Goal: Check status: Check status

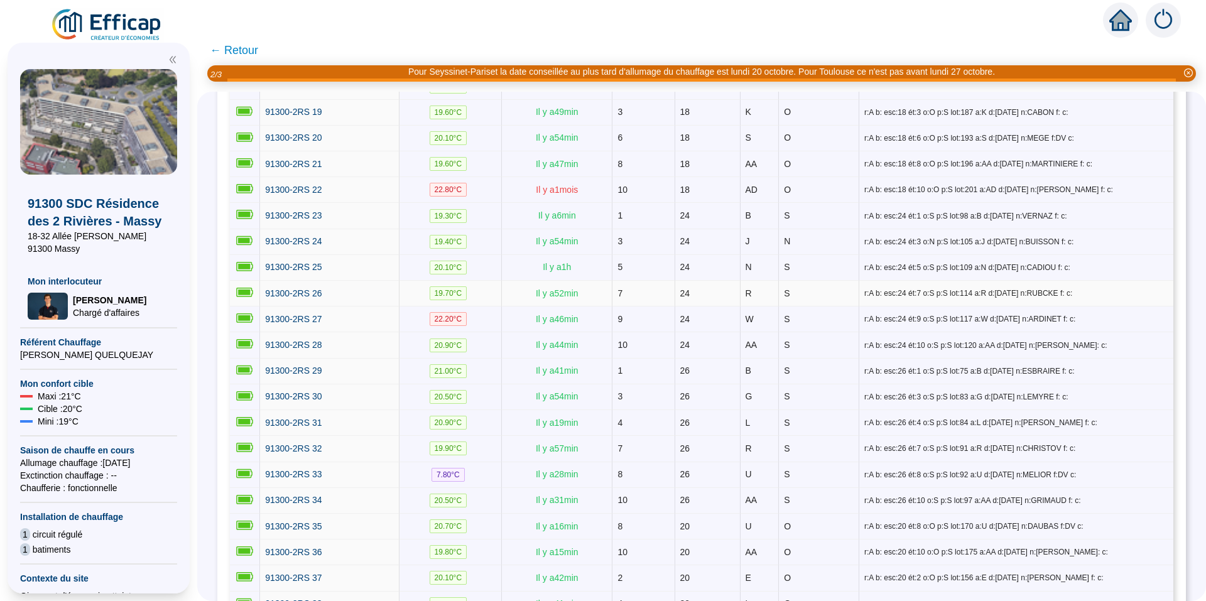
scroll to position [579, 0]
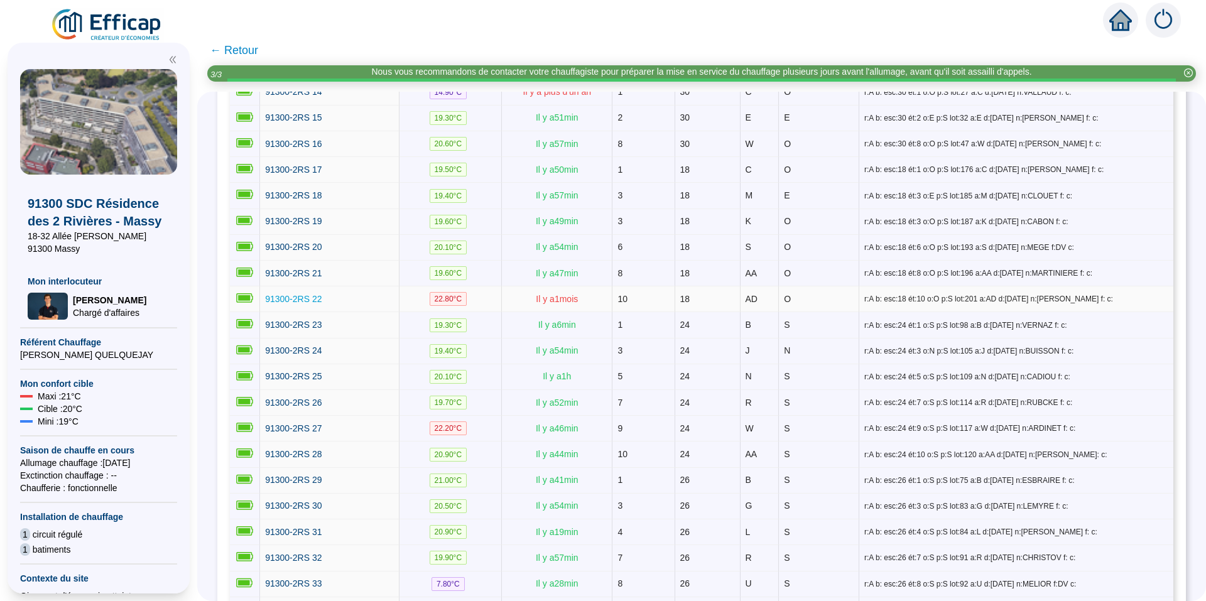
click at [303, 294] on span "91300-2RS 22" at bounding box center [293, 299] width 57 height 10
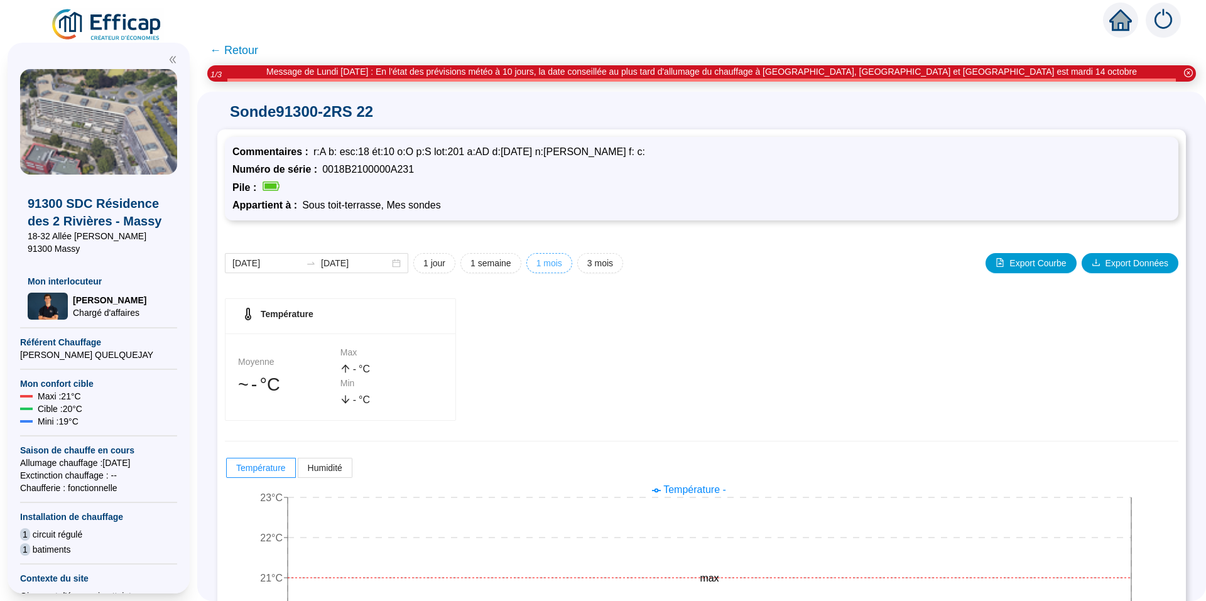
click at [560, 264] on span "1 mois" at bounding box center [549, 263] width 26 height 13
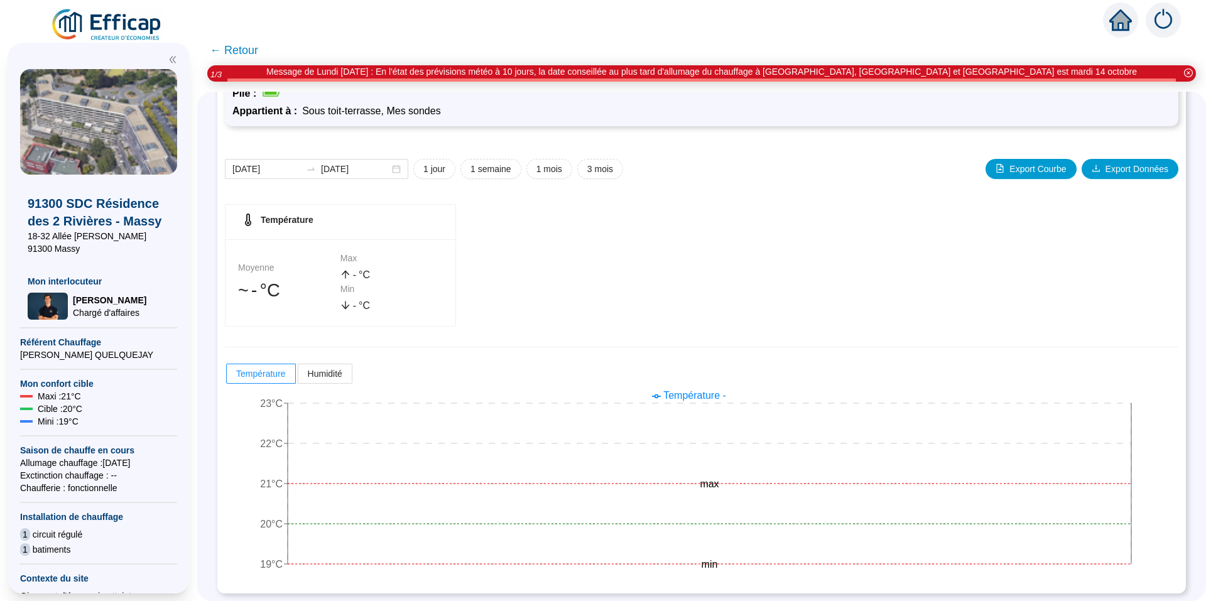
scroll to position [96, 0]
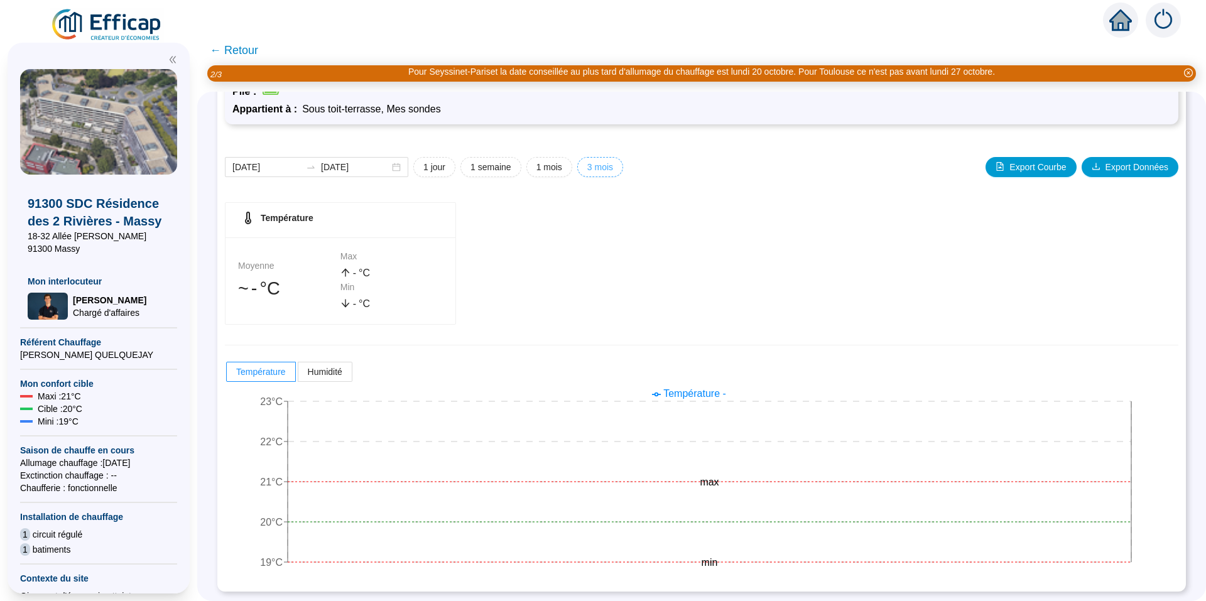
click at [598, 168] on span "3 mois" at bounding box center [600, 167] width 26 height 13
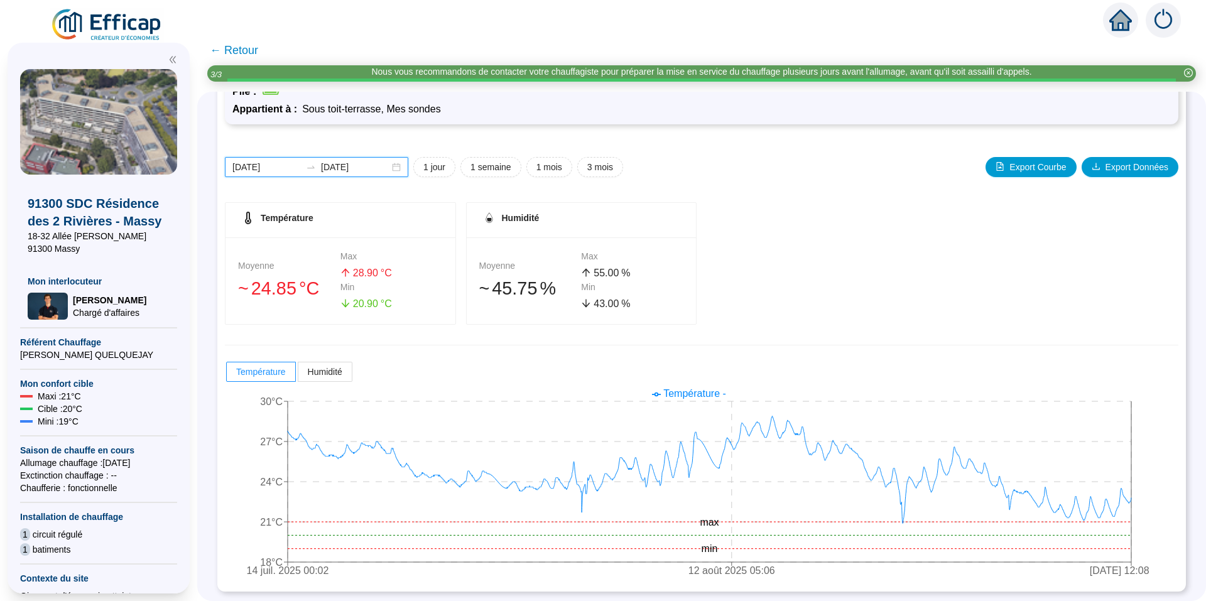
click at [277, 165] on input "[DATE]" at bounding box center [266, 167] width 68 height 13
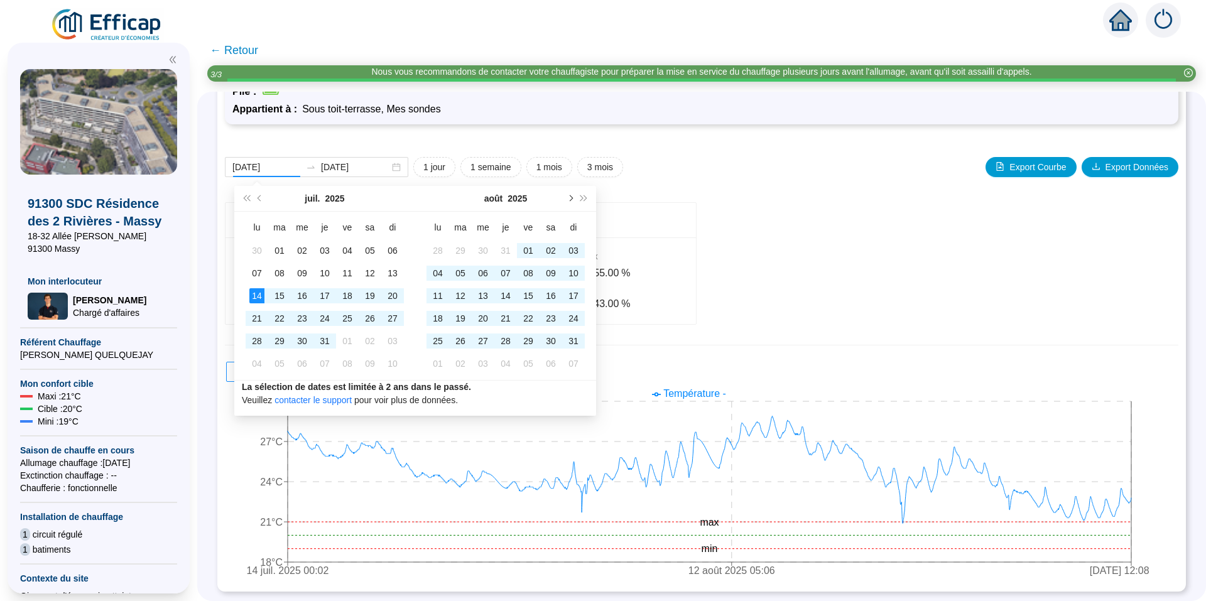
click at [572, 197] on button "Mois suivant (PageDown)" at bounding box center [570, 198] width 14 height 25
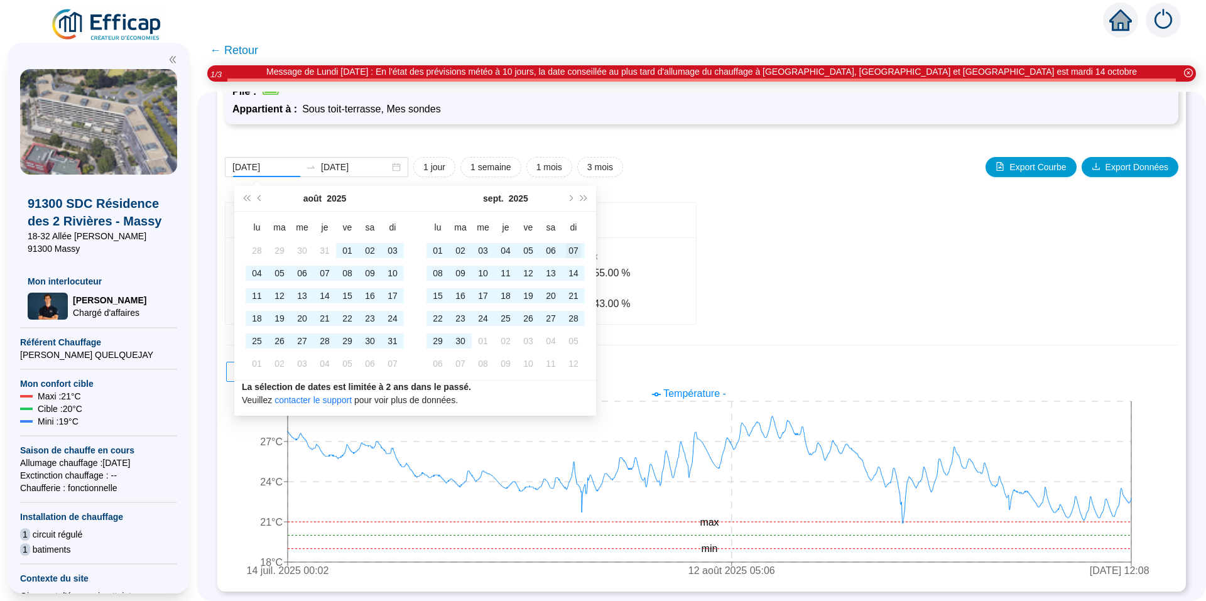
type input "[DATE]"
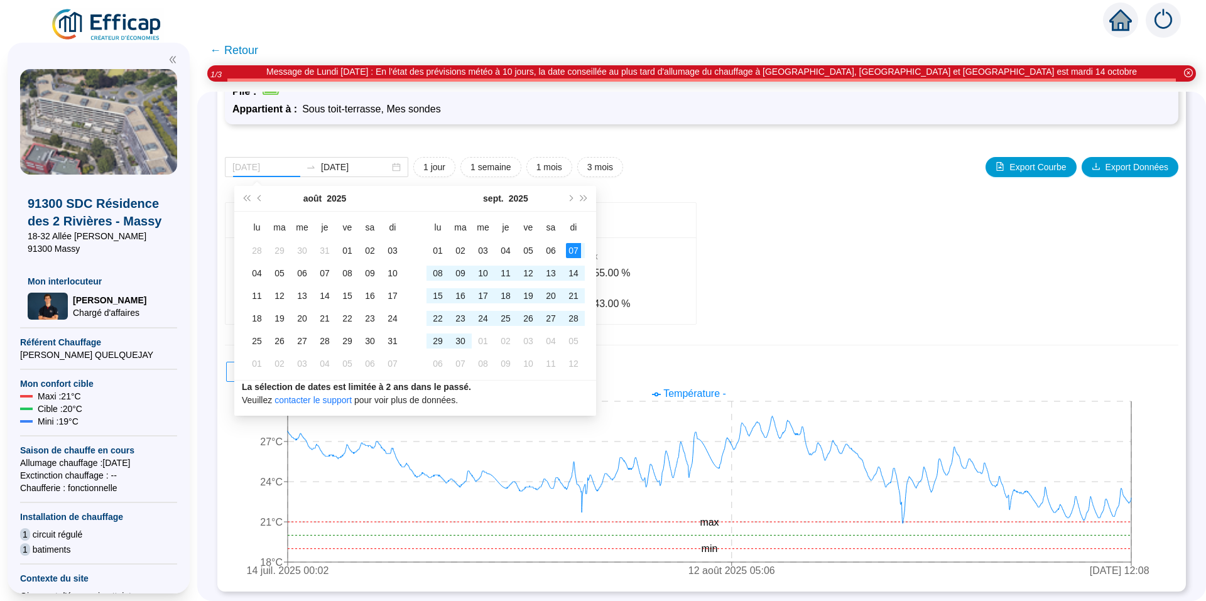
click at [576, 252] on div "07" at bounding box center [573, 250] width 15 height 15
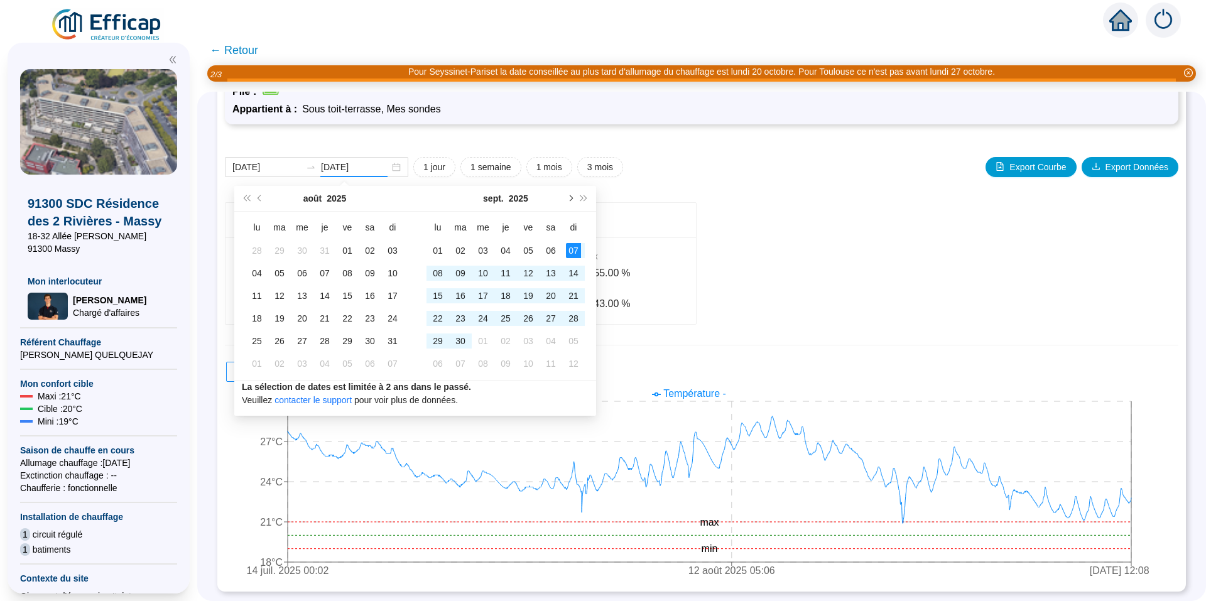
click at [570, 197] on span "Mois suivant (PageDown)" at bounding box center [570, 198] width 6 height 6
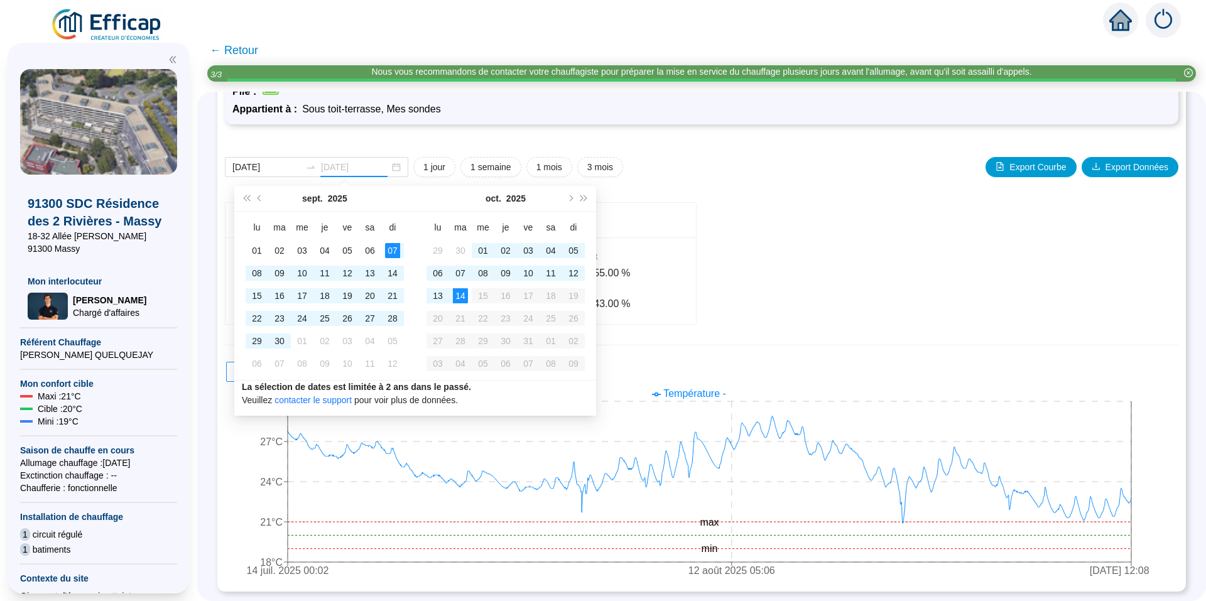
click at [459, 294] on div "14" at bounding box center [460, 295] width 15 height 15
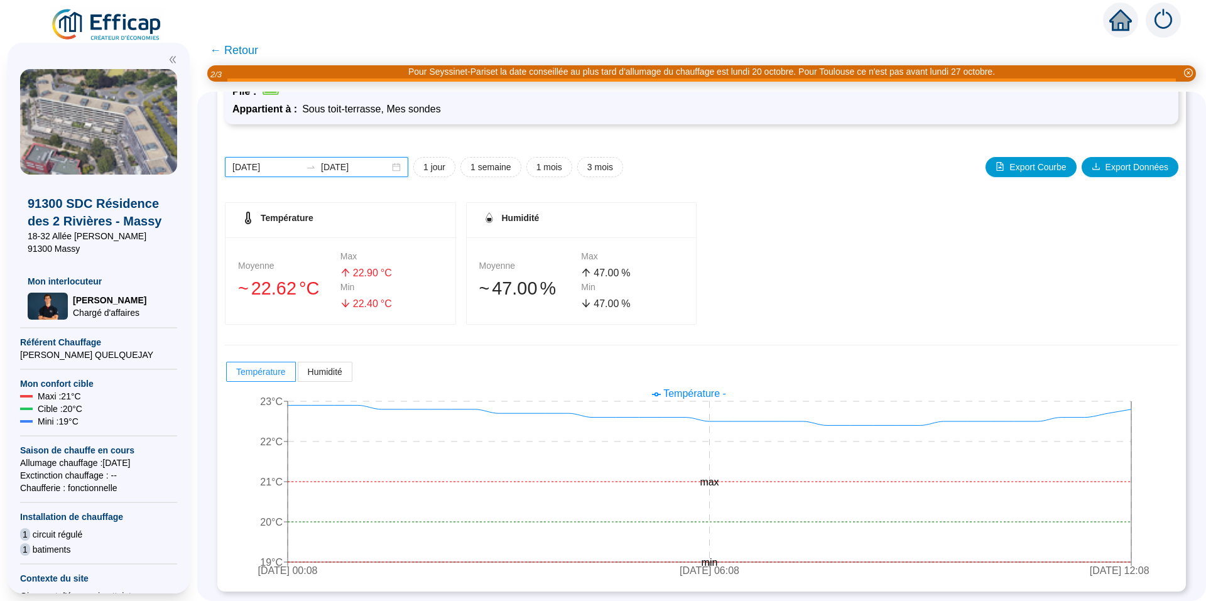
click at [389, 167] on input "[DATE]" at bounding box center [355, 167] width 68 height 13
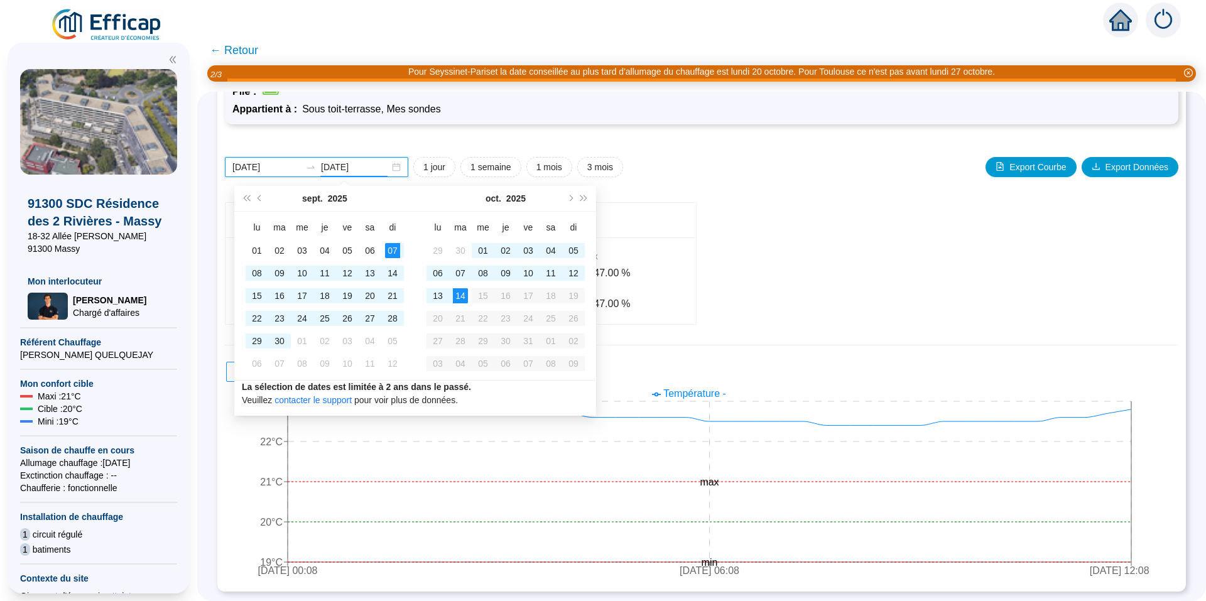
click at [404, 165] on div "[DATE] [DATE]" at bounding box center [316, 167] width 183 height 20
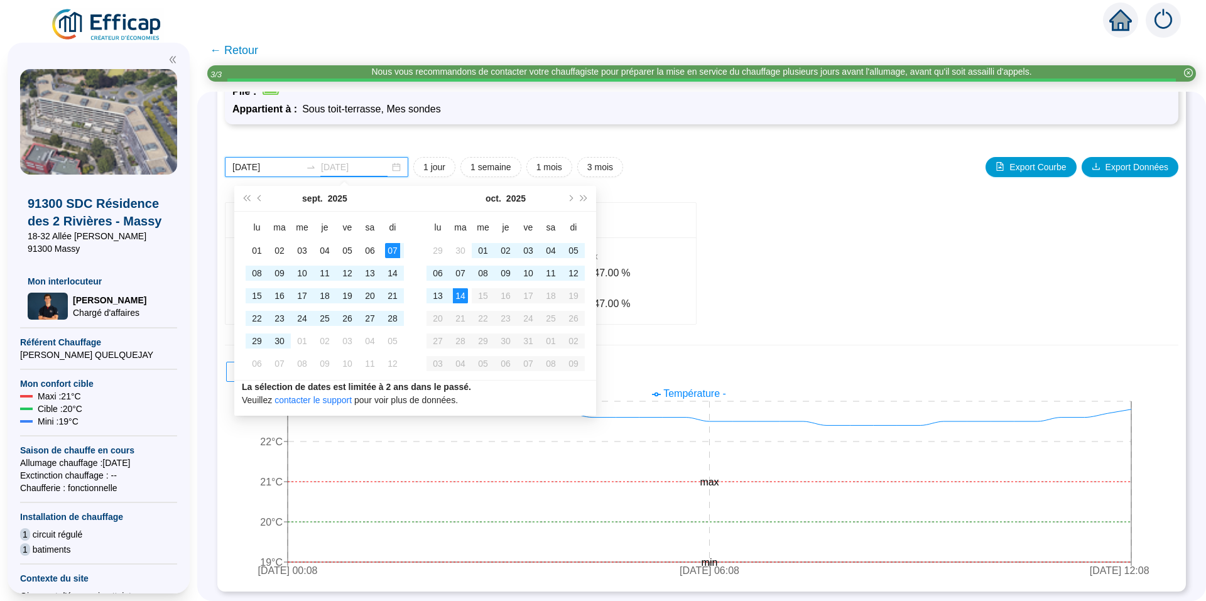
type input "[DATE]"
click at [461, 298] on div "14" at bounding box center [460, 295] width 15 height 15
click at [393, 249] on div "07" at bounding box center [392, 250] width 15 height 15
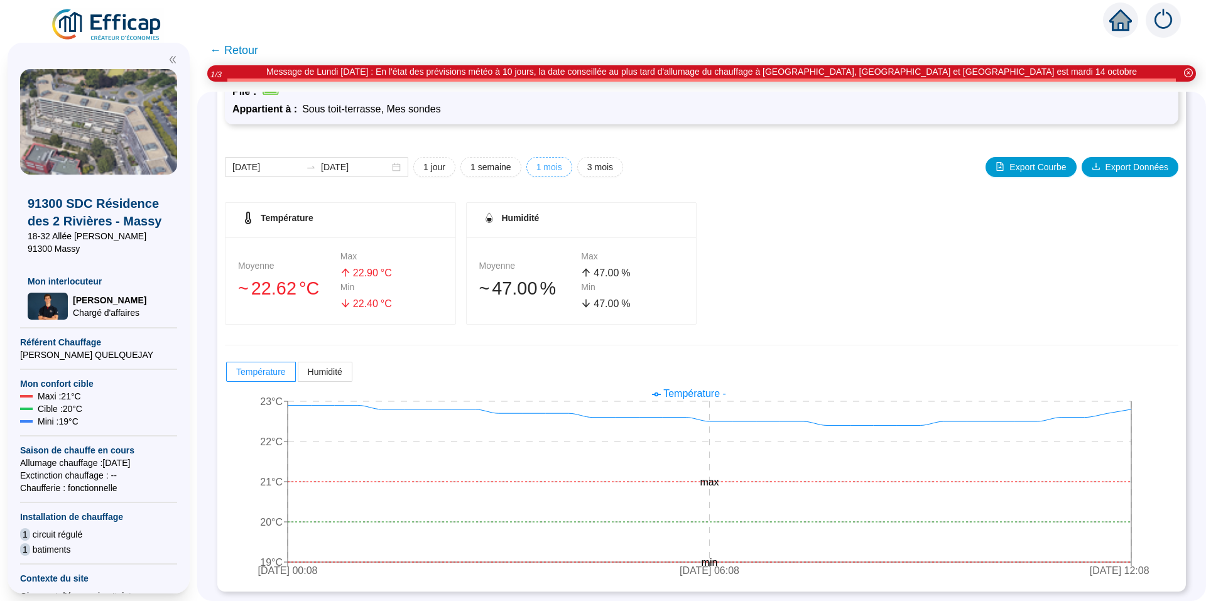
click at [558, 165] on span "1 mois" at bounding box center [549, 167] width 26 height 13
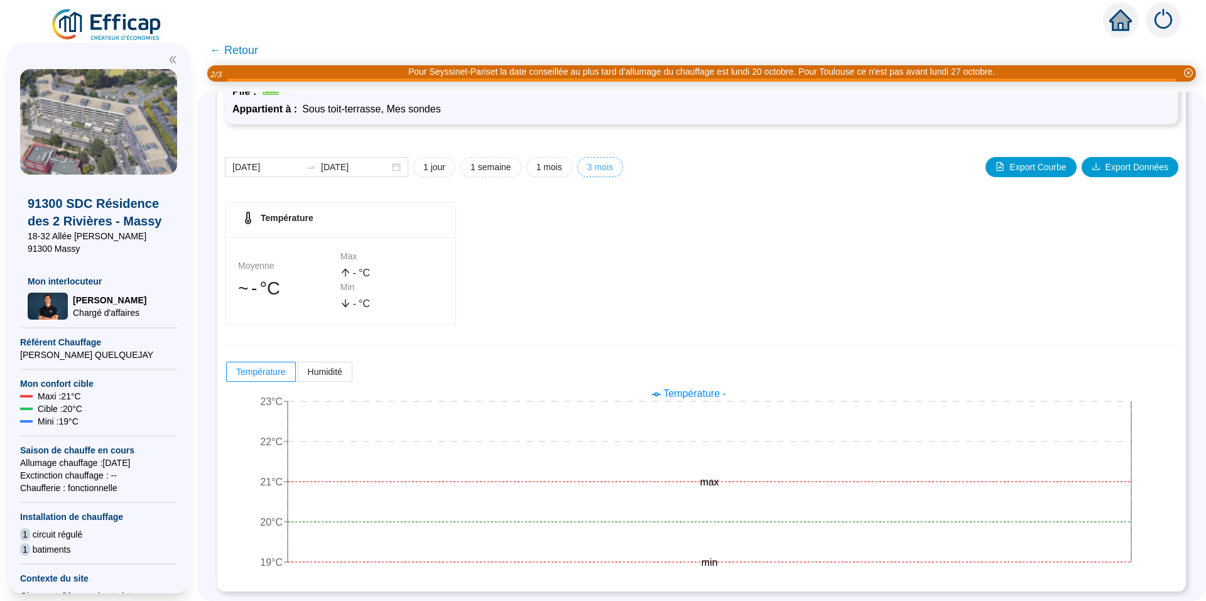
click at [613, 170] on span "3 mois" at bounding box center [600, 167] width 26 height 13
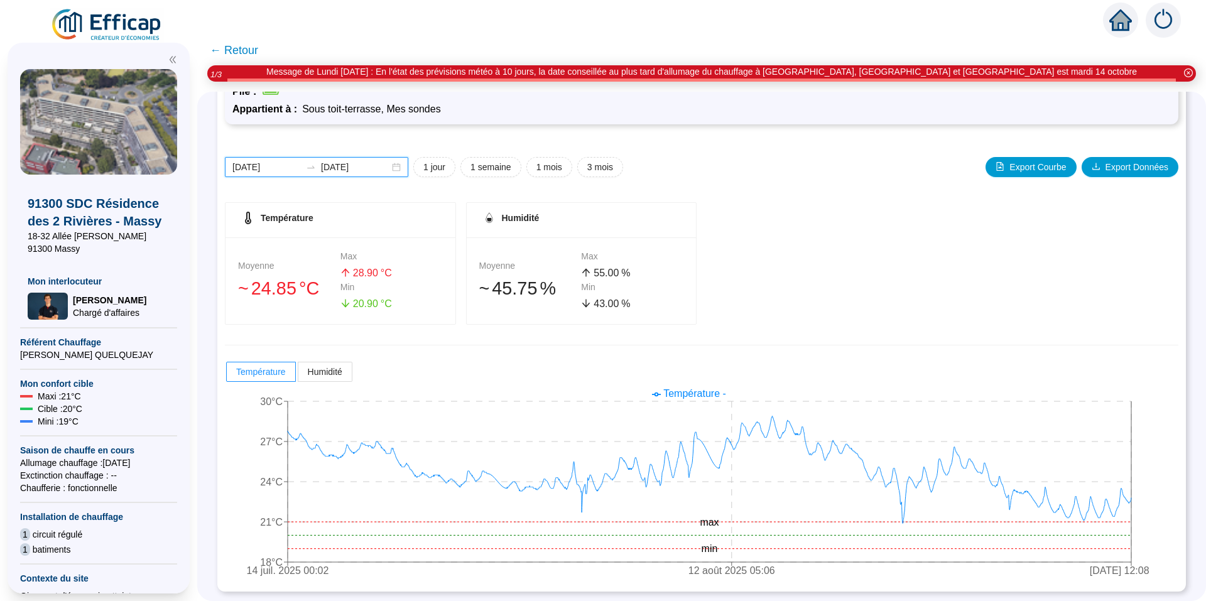
click at [276, 165] on input "[DATE]" at bounding box center [266, 167] width 68 height 13
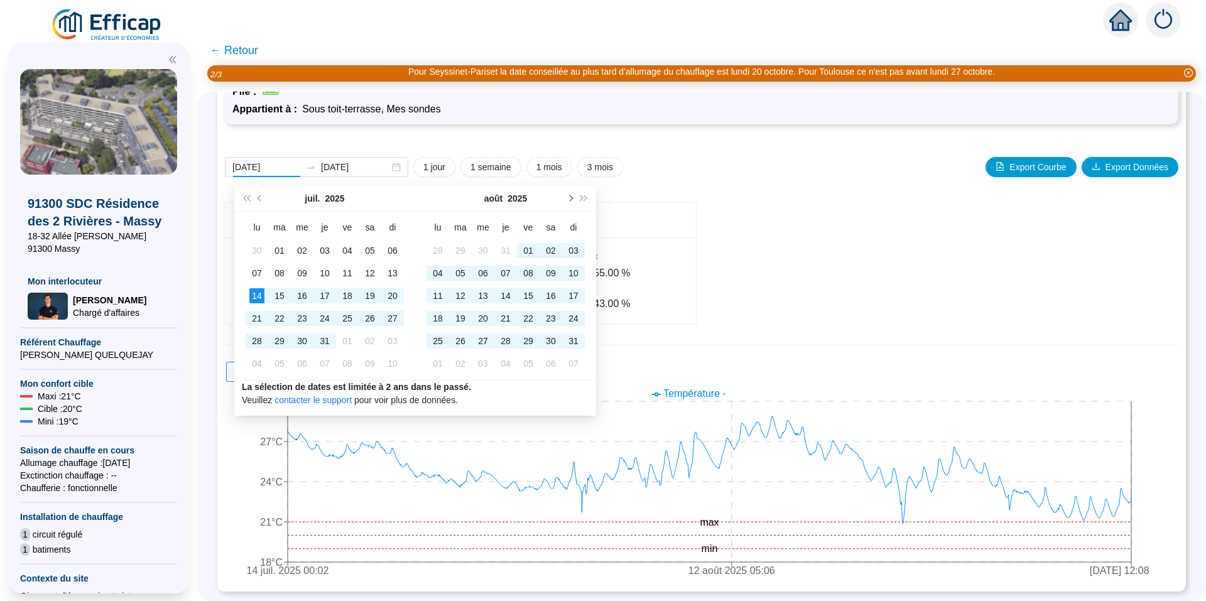
click at [572, 198] on span "Mois suivant (PageDown)" at bounding box center [570, 198] width 6 height 6
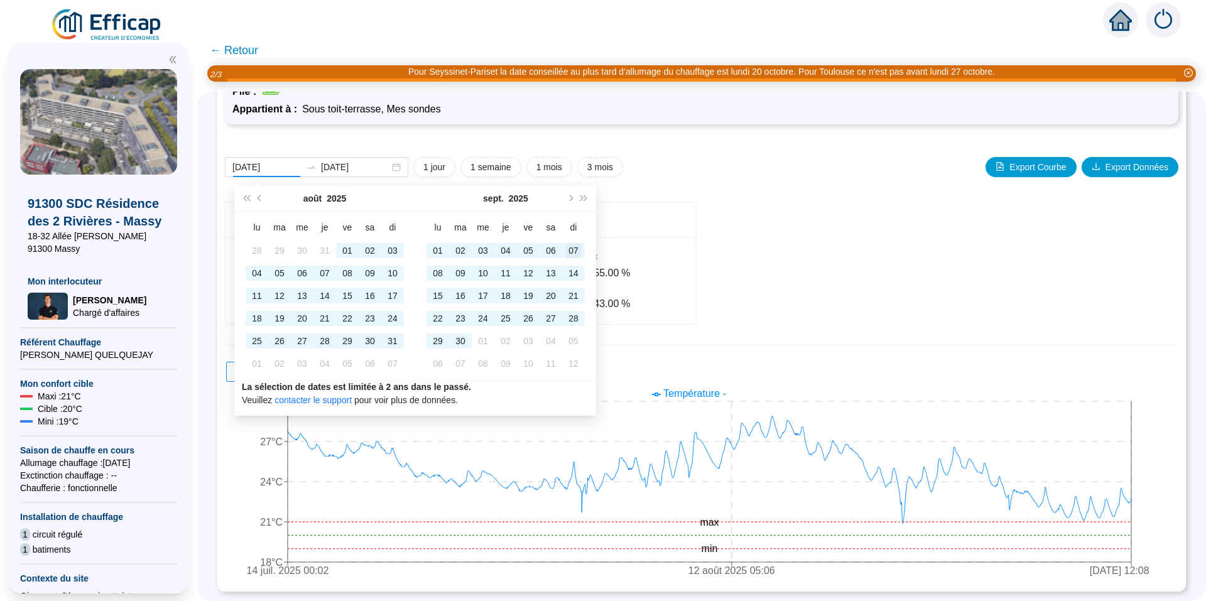
type input "[DATE]"
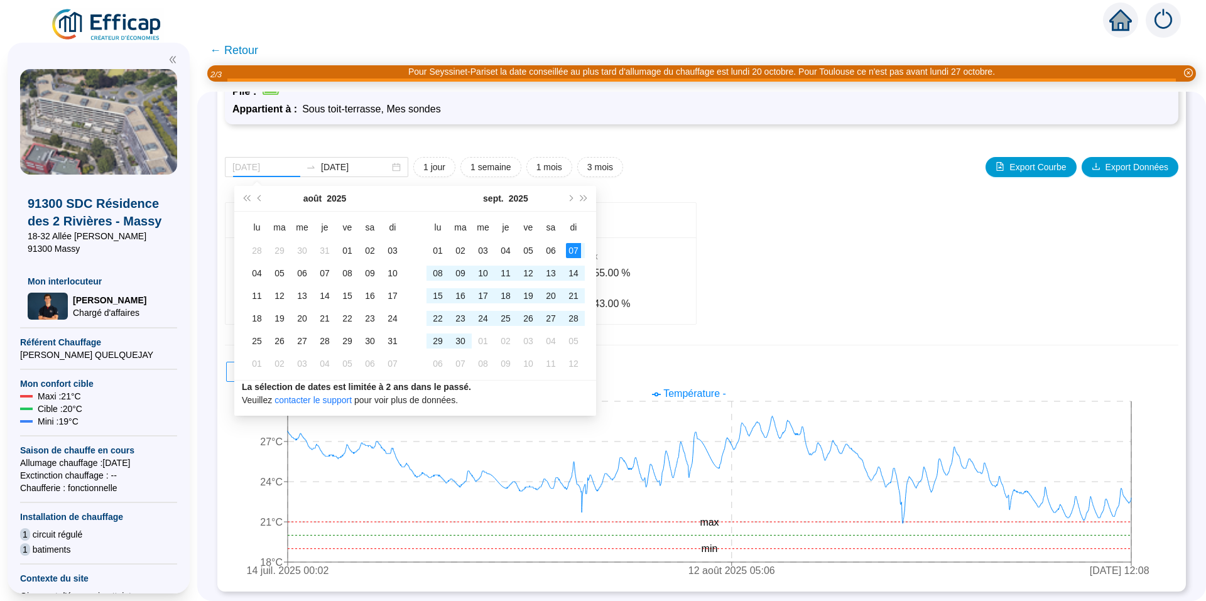
click at [573, 250] on div "07" at bounding box center [573, 250] width 15 height 15
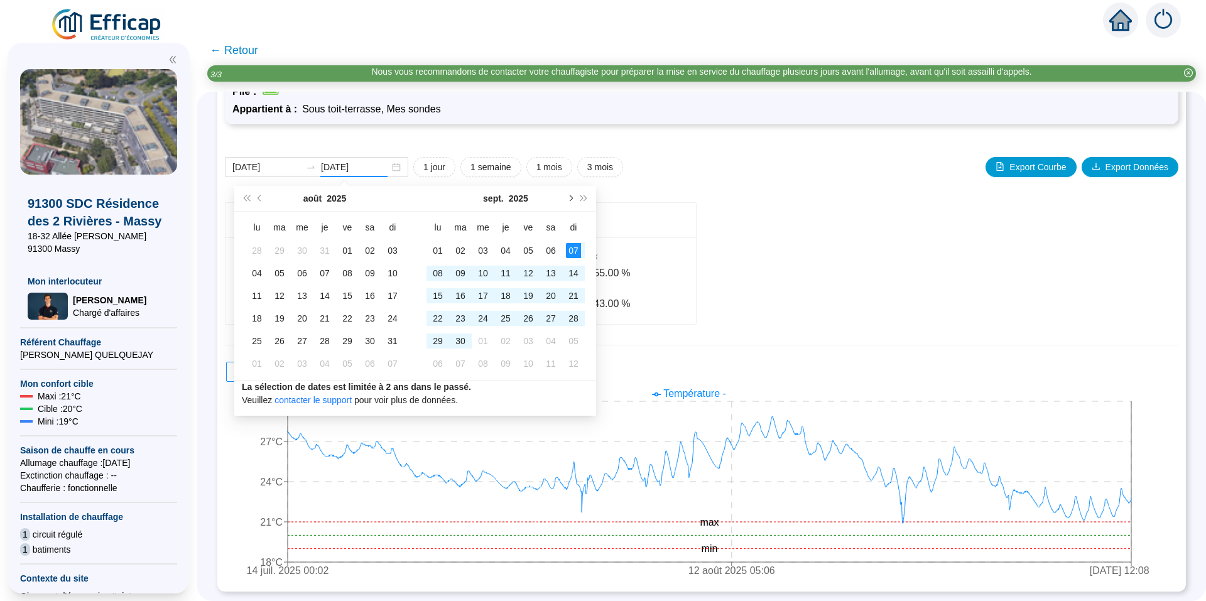
click at [570, 197] on span "Mois suivant (PageDown)" at bounding box center [570, 198] width 6 height 6
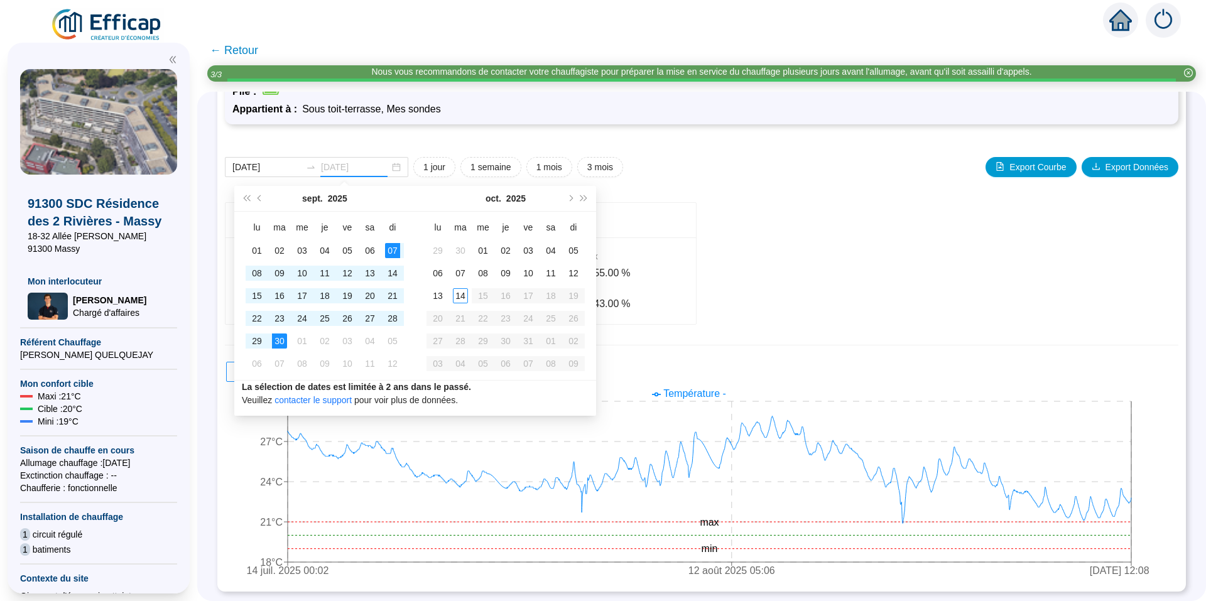
click at [282, 338] on div "30" at bounding box center [279, 341] width 15 height 15
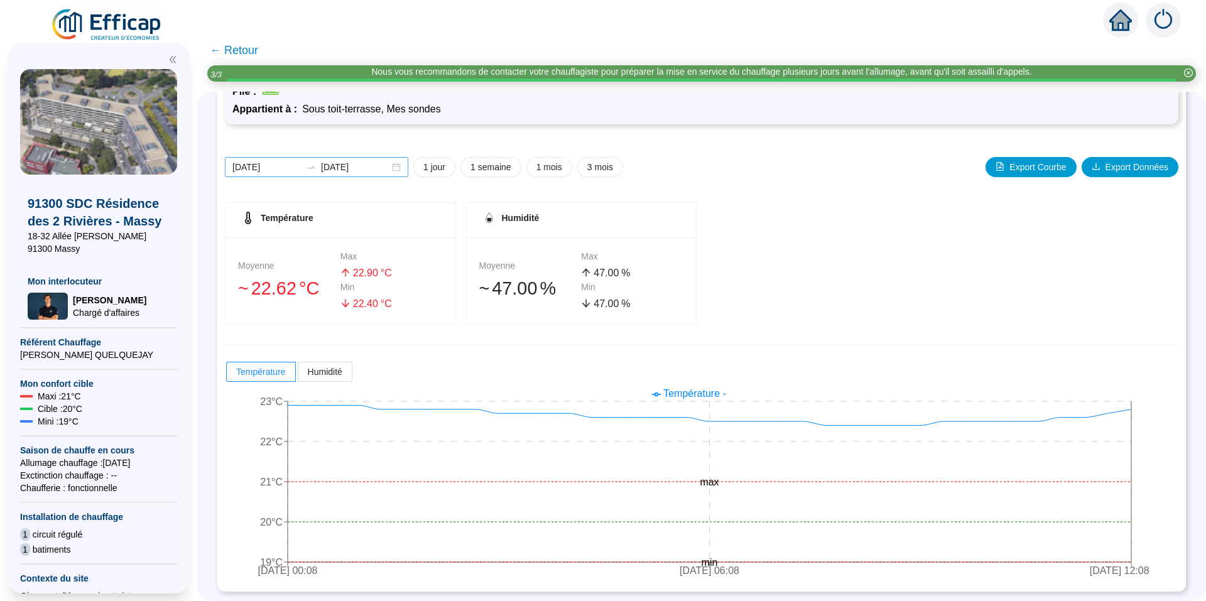
click at [404, 165] on div "[DATE] [DATE]" at bounding box center [316, 167] width 183 height 20
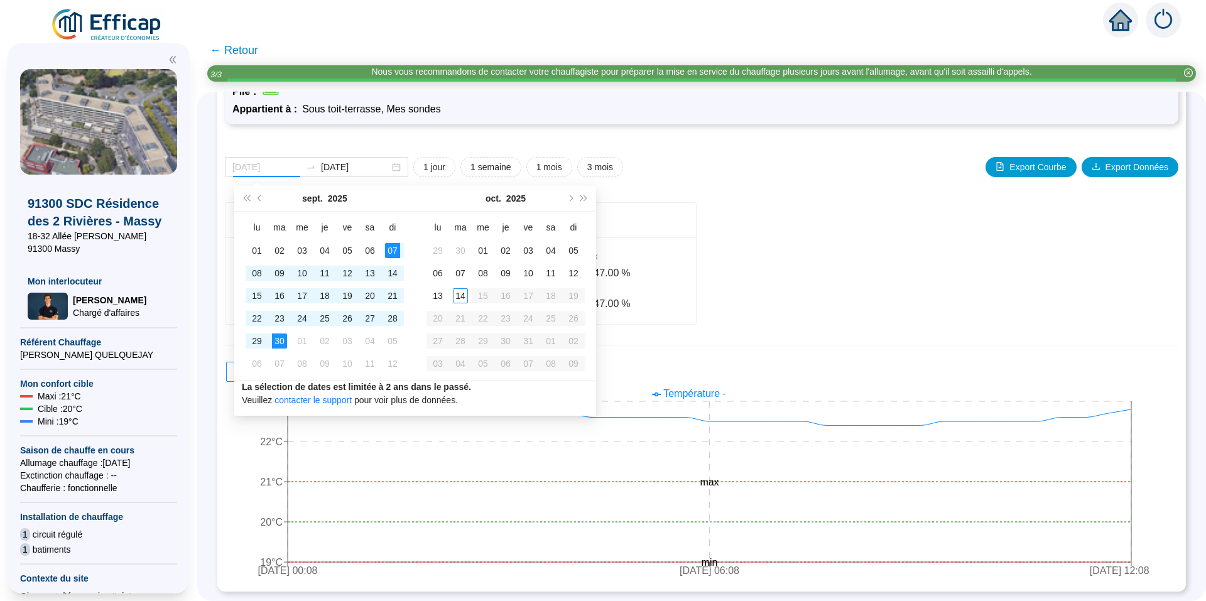
click at [391, 251] on div "07" at bounding box center [392, 250] width 15 height 15
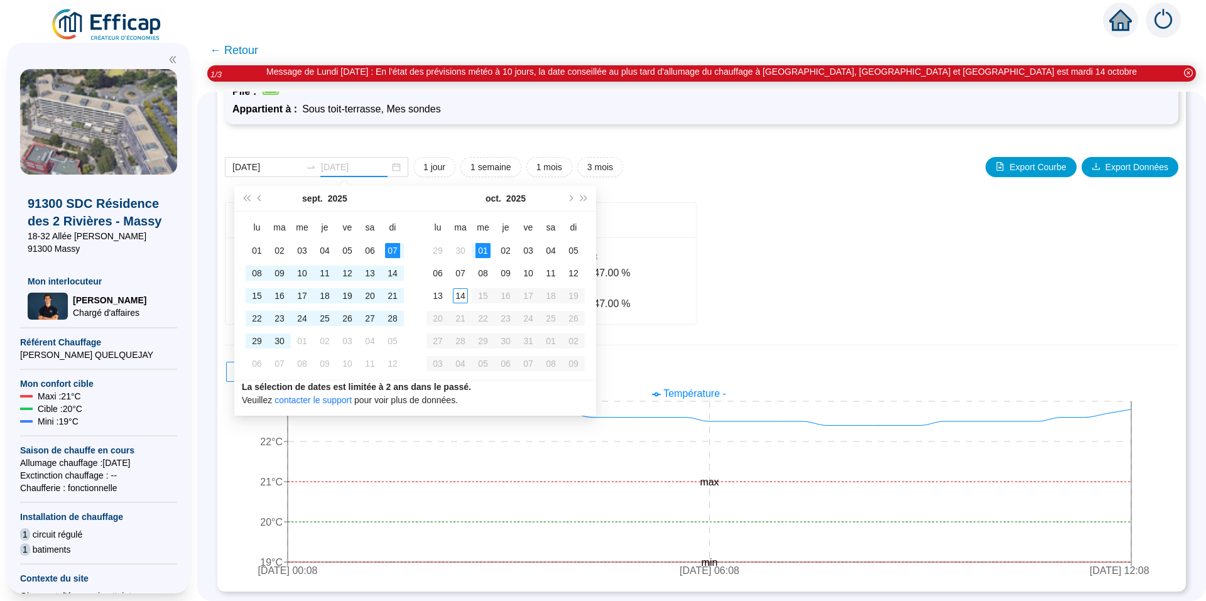
click at [481, 251] on div "01" at bounding box center [483, 250] width 15 height 15
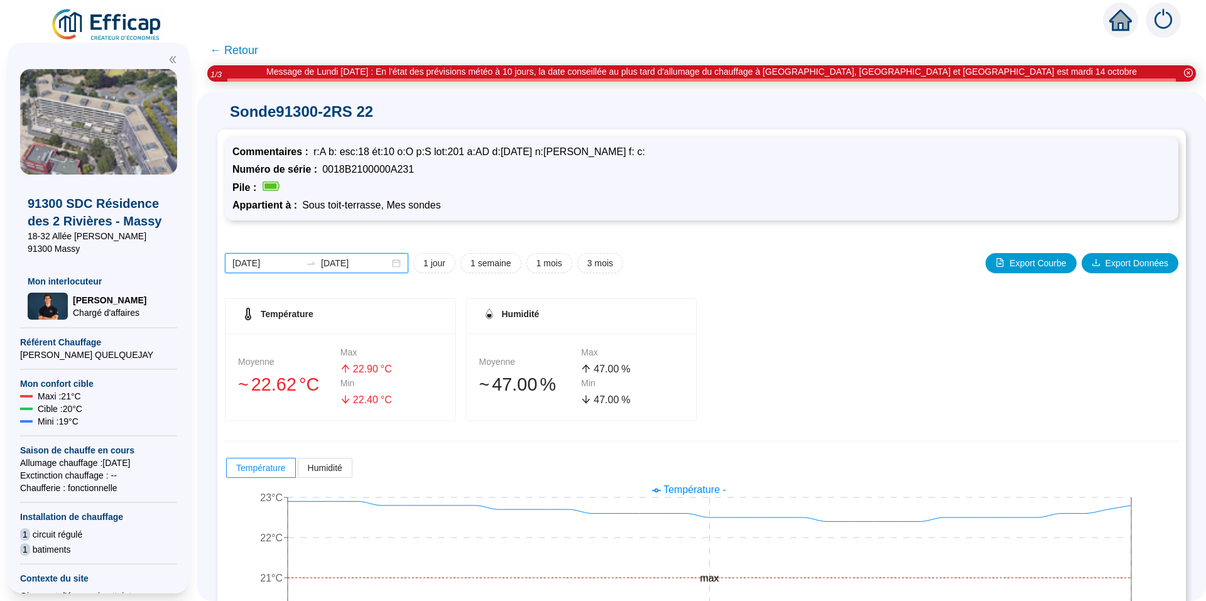
click at [386, 259] on input "[DATE]" at bounding box center [355, 263] width 68 height 13
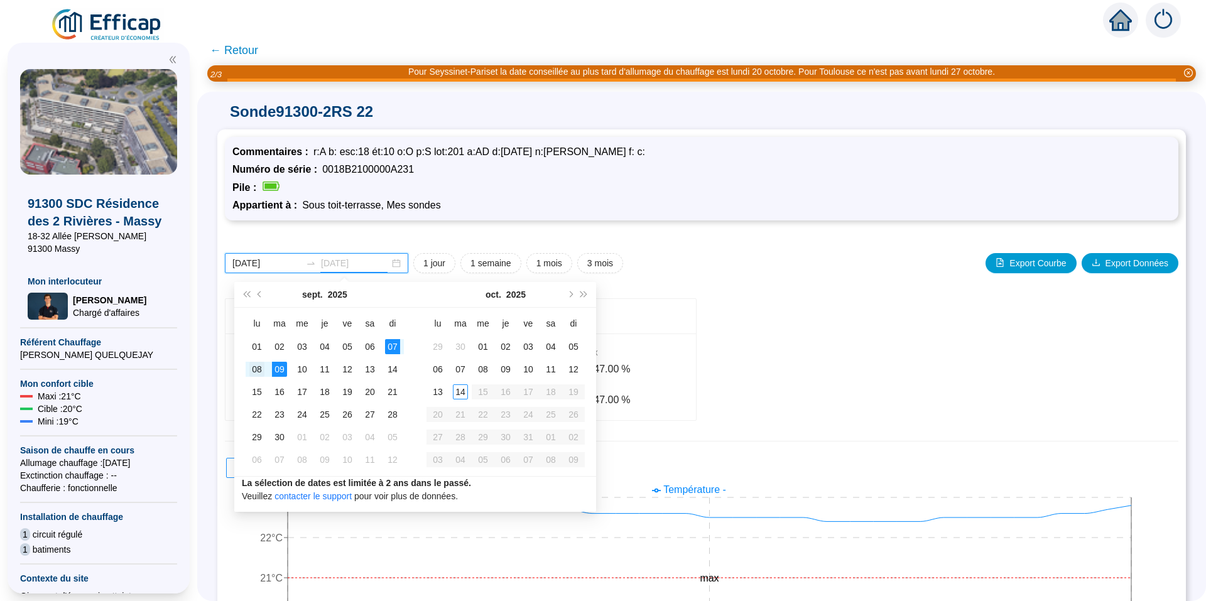
type input "[DATE]"
click at [258, 366] on div "08" at bounding box center [256, 369] width 15 height 15
click at [389, 349] on div "07" at bounding box center [392, 346] width 15 height 15
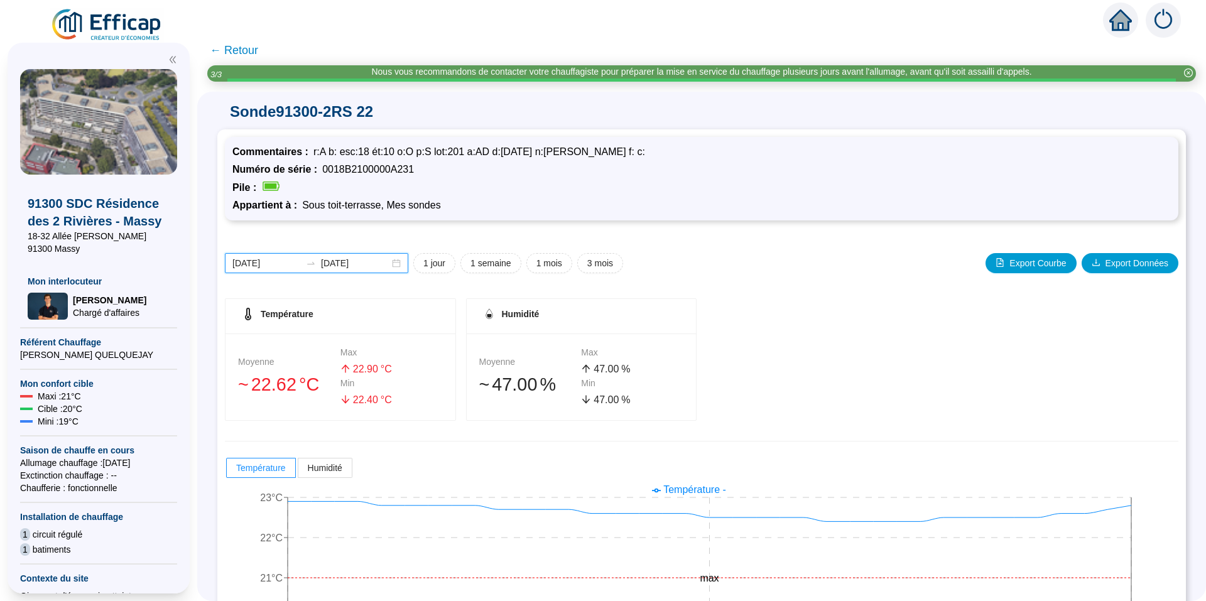
click at [283, 259] on input "[DATE]" at bounding box center [266, 263] width 68 height 13
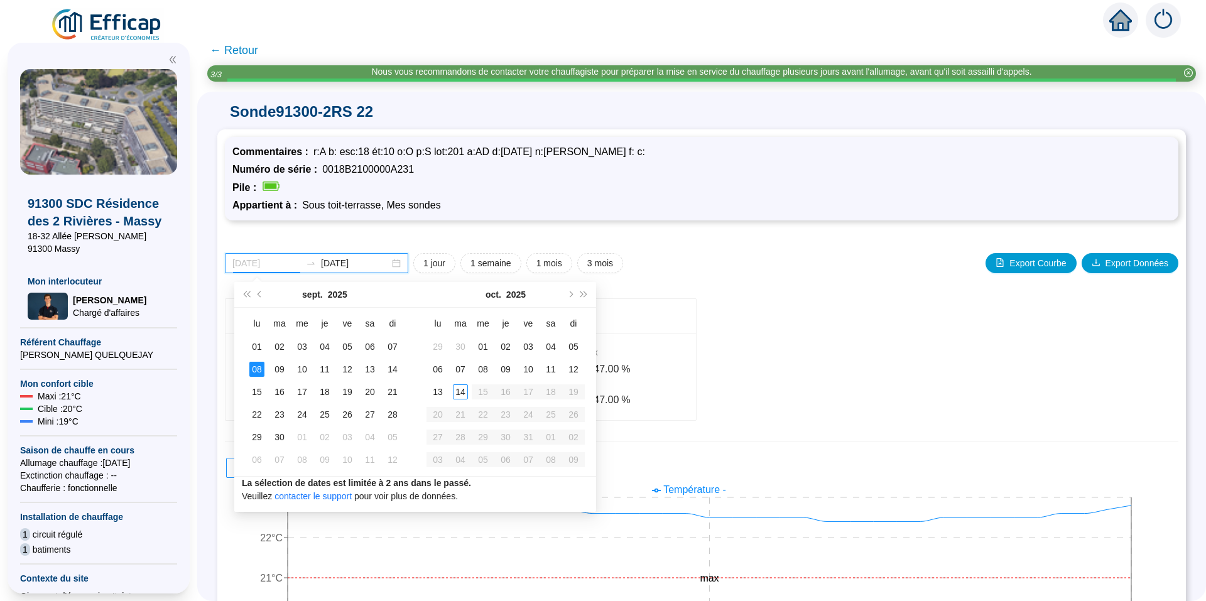
type input "[DATE]"
click at [258, 367] on div "08" at bounding box center [256, 369] width 15 height 15
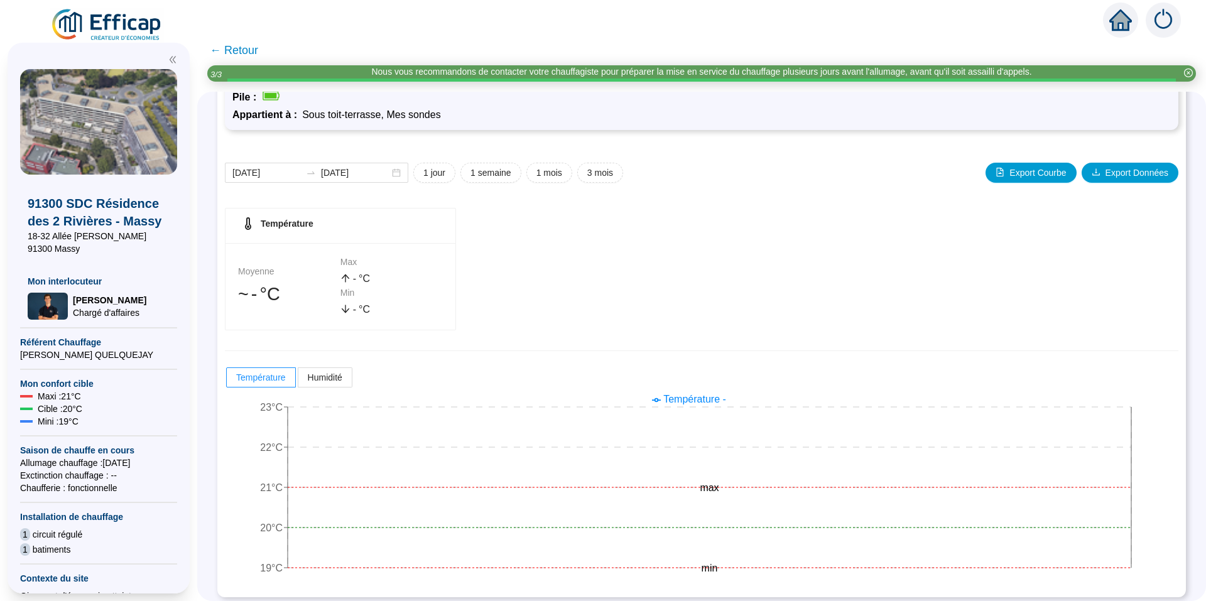
scroll to position [96, 0]
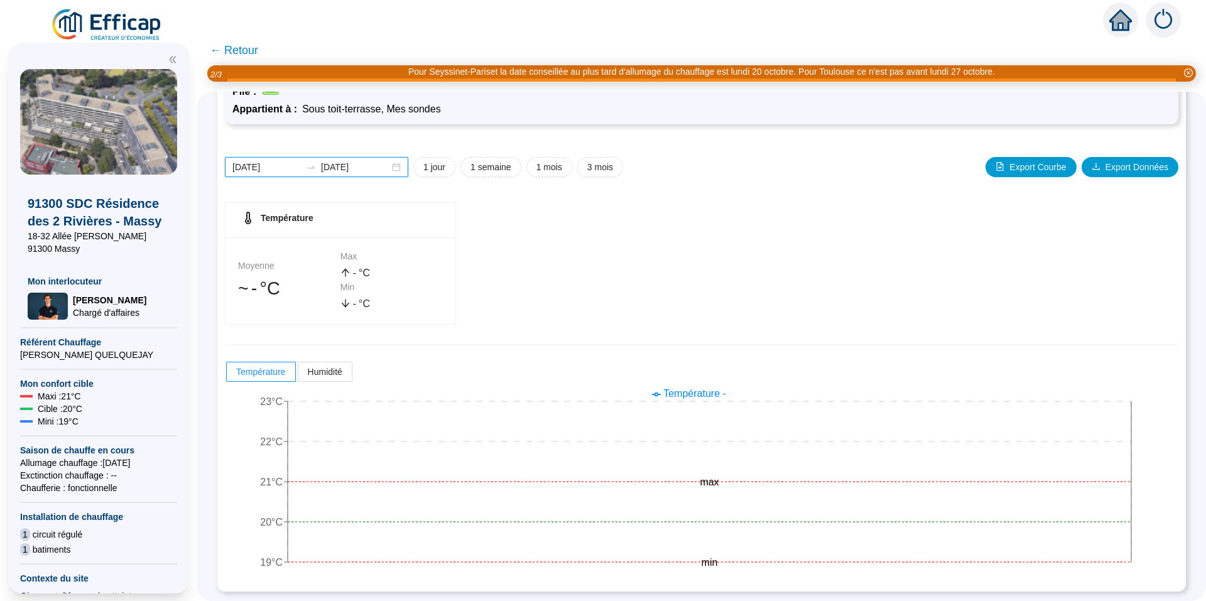
click at [369, 170] on input "[DATE]" at bounding box center [355, 167] width 68 height 13
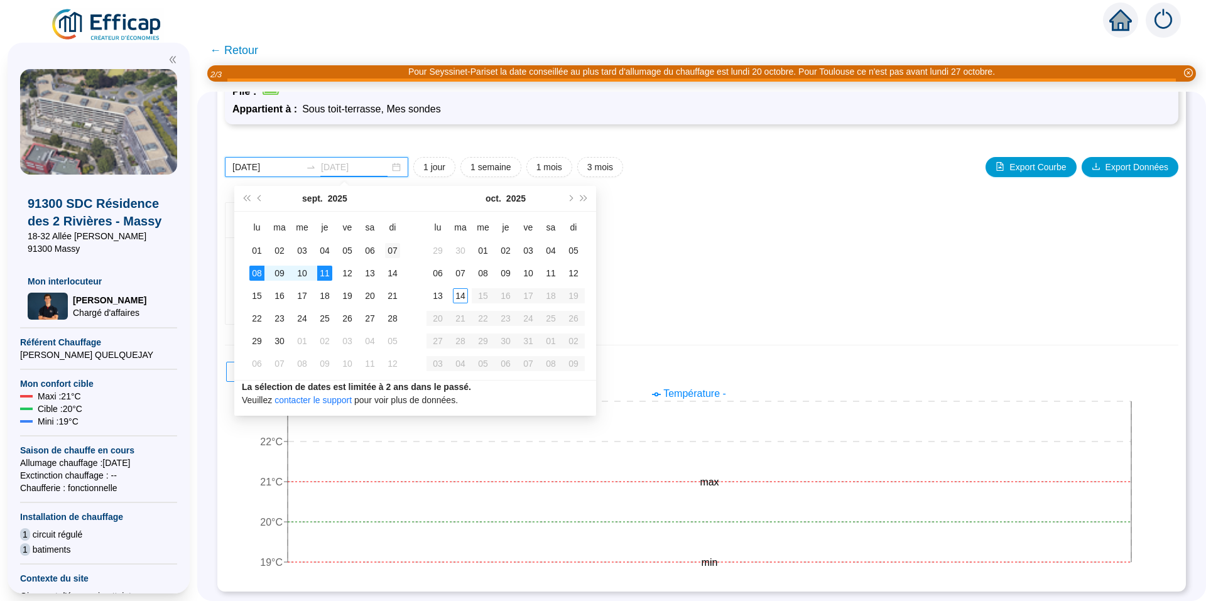
type input "[DATE]"
click at [390, 253] on div "07" at bounding box center [392, 250] width 15 height 15
type input "[DATE]"
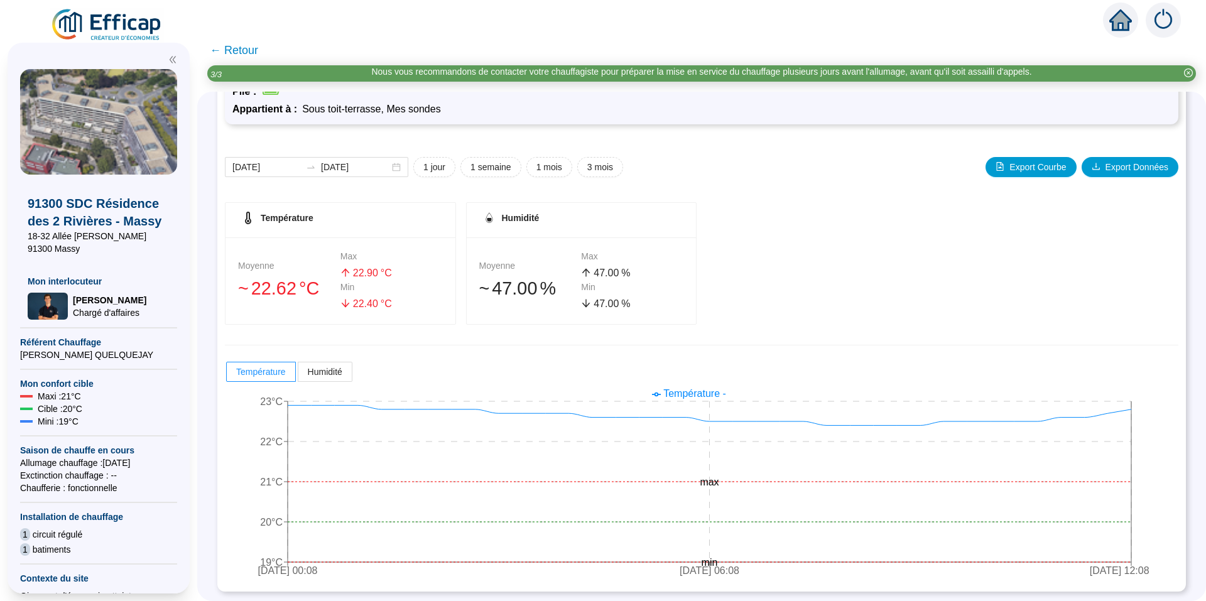
click at [227, 49] on span "← Retour" at bounding box center [234, 50] width 48 height 18
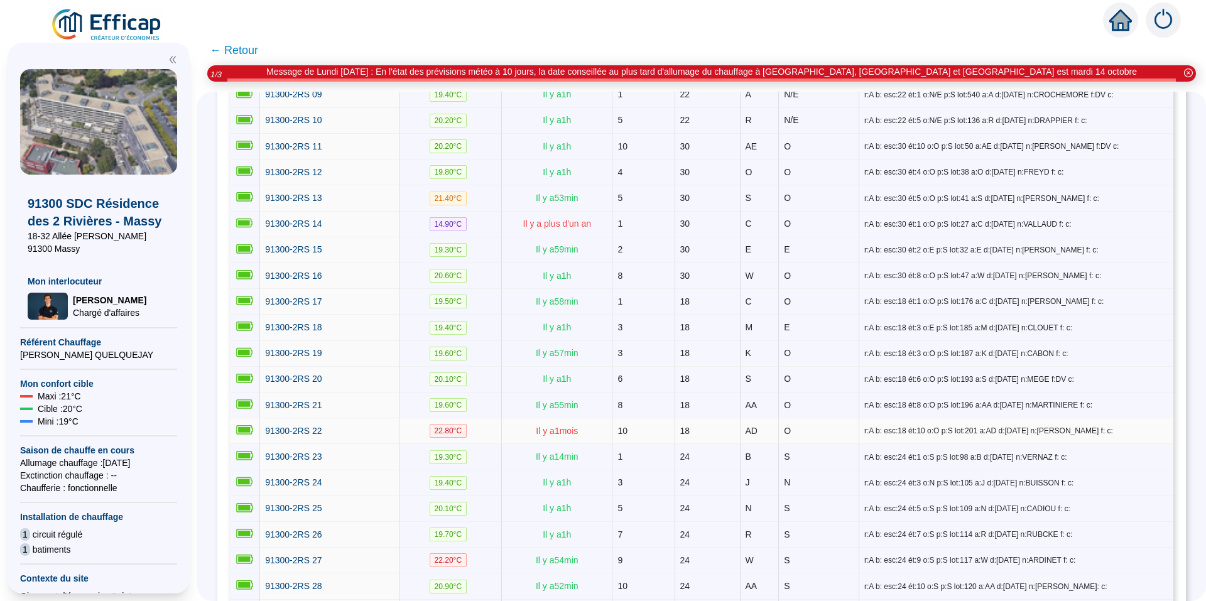
scroll to position [440, 0]
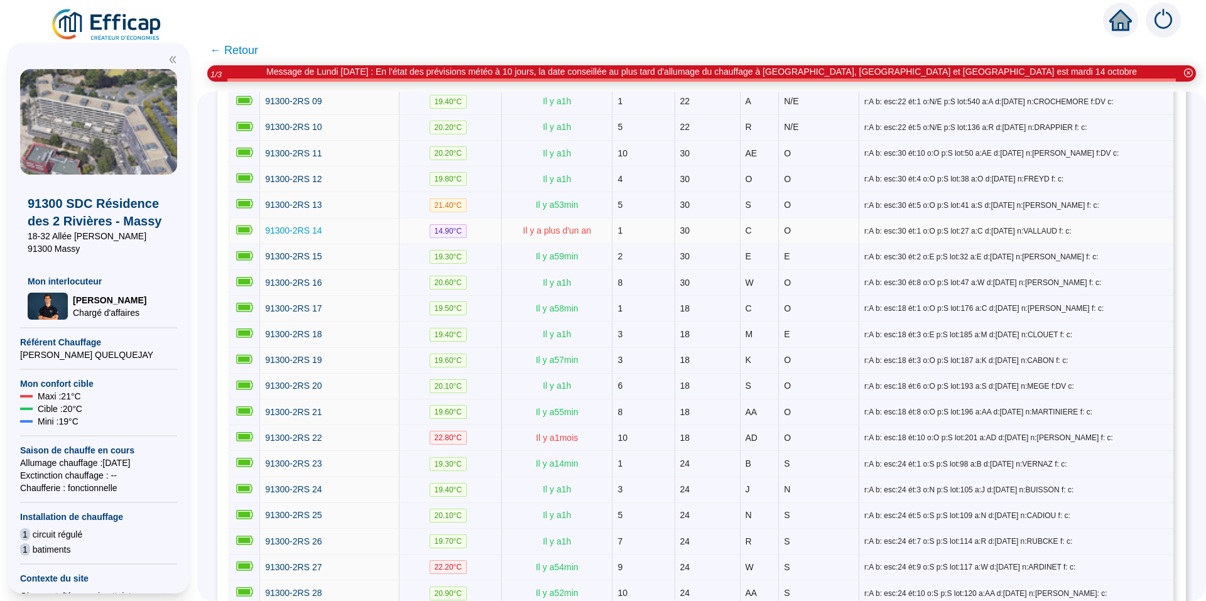
click at [295, 226] on span "91300-2RS 14" at bounding box center [293, 231] width 57 height 10
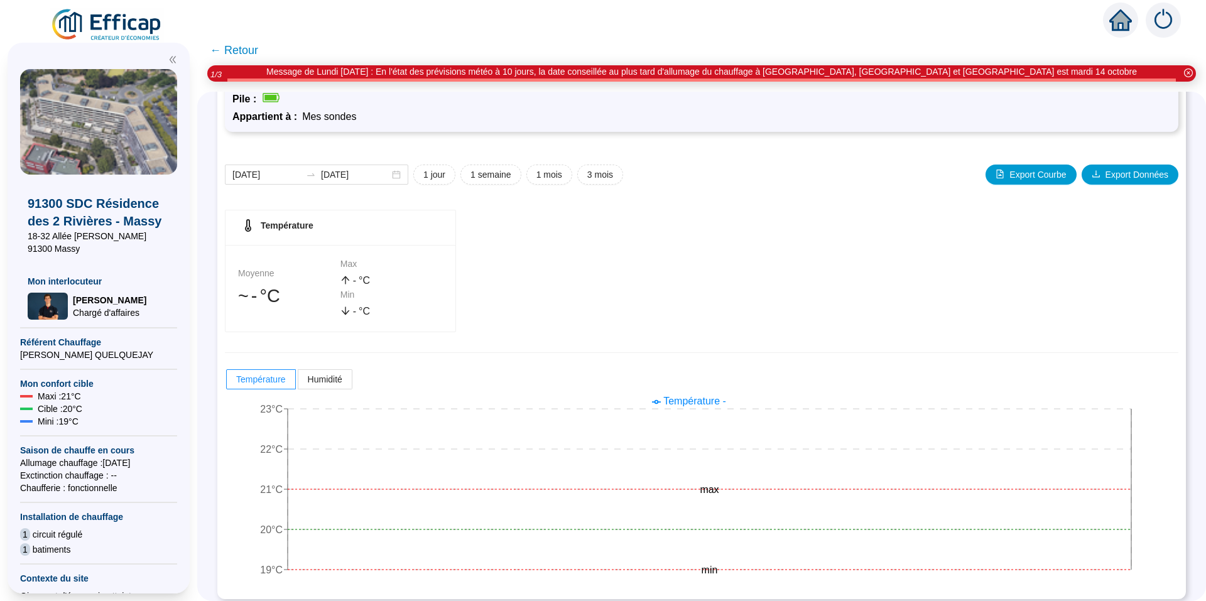
scroll to position [96, 0]
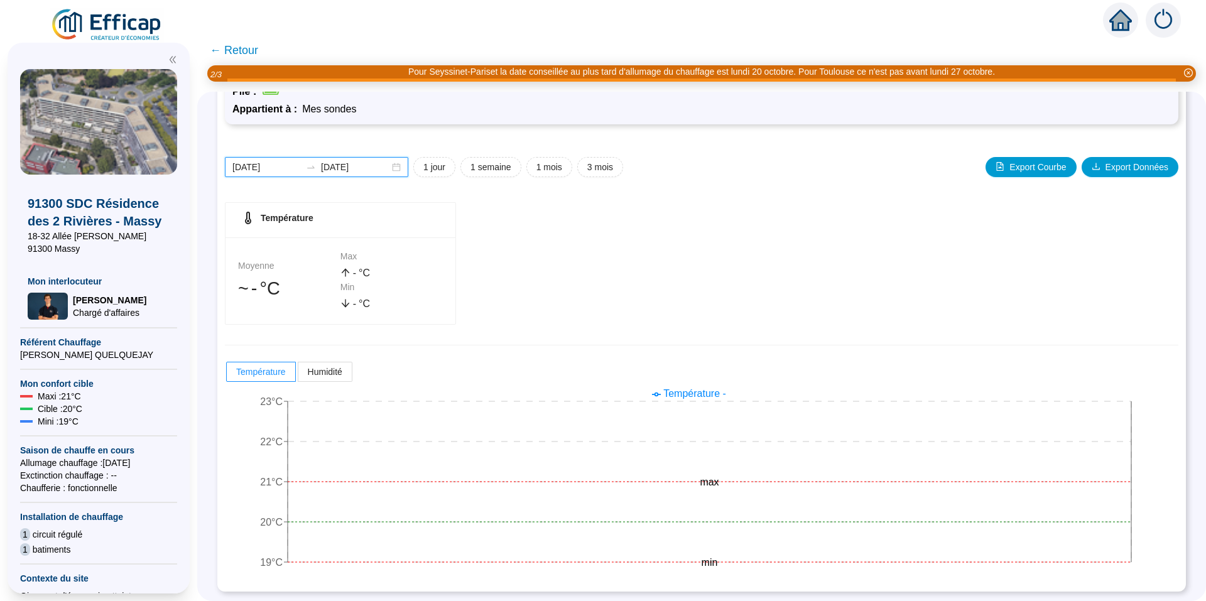
click at [275, 166] on input "[DATE]" at bounding box center [266, 167] width 68 height 13
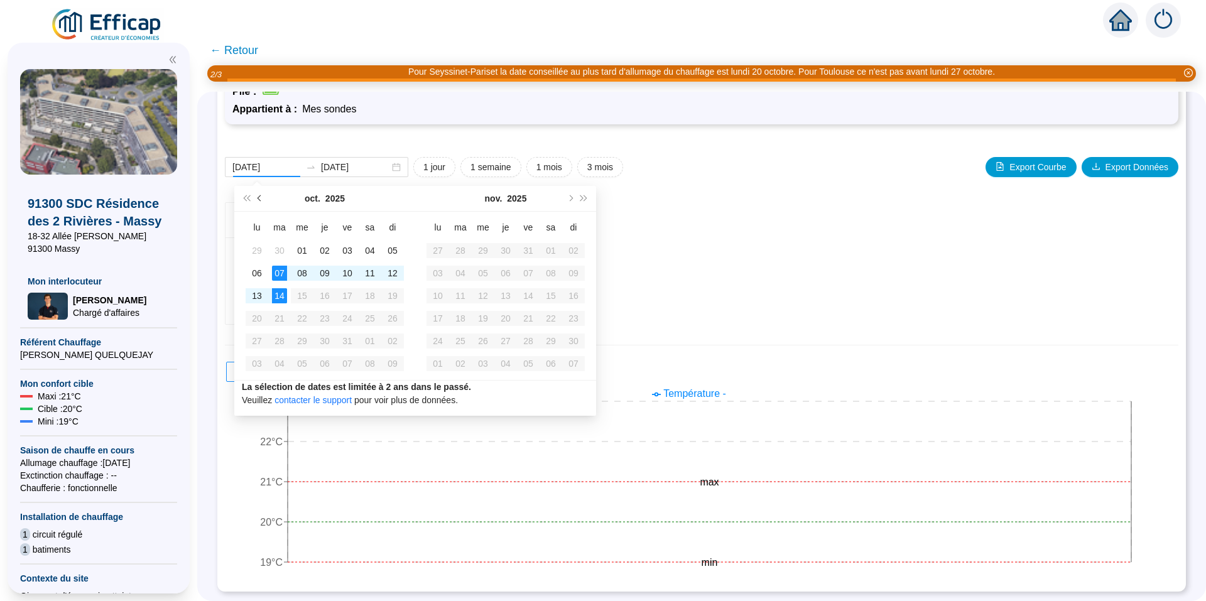
click at [261, 197] on span "Mois précédent (PageUp)" at bounding box center [261, 198] width 6 height 6
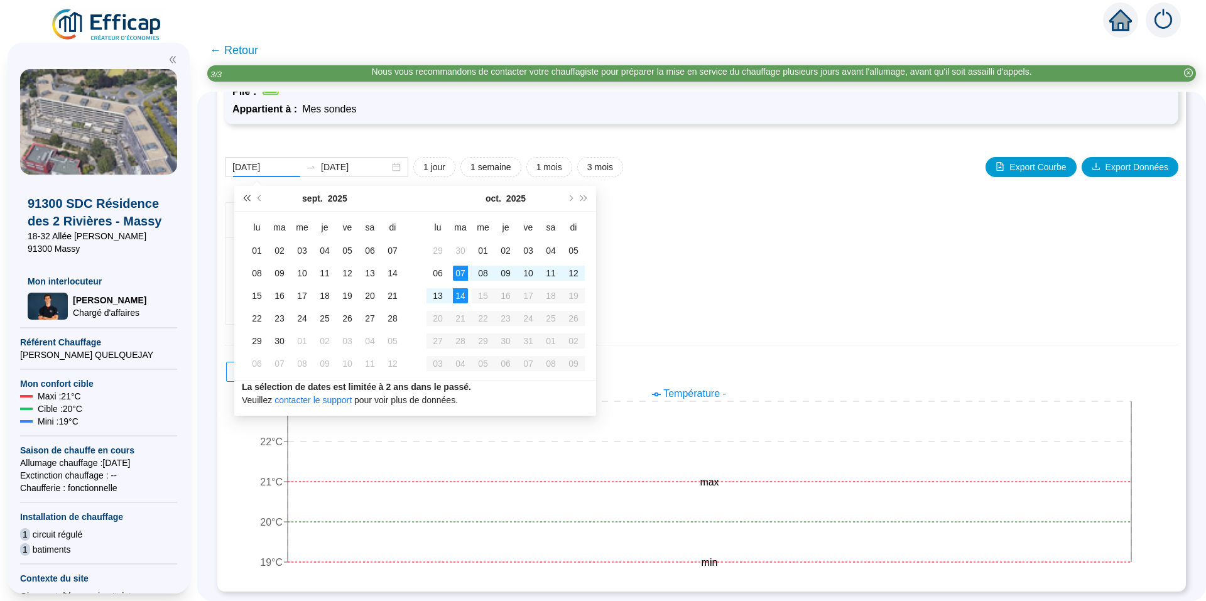
click at [248, 197] on span "Année précédente (Ctrl + gauche)" at bounding box center [246, 198] width 6 height 6
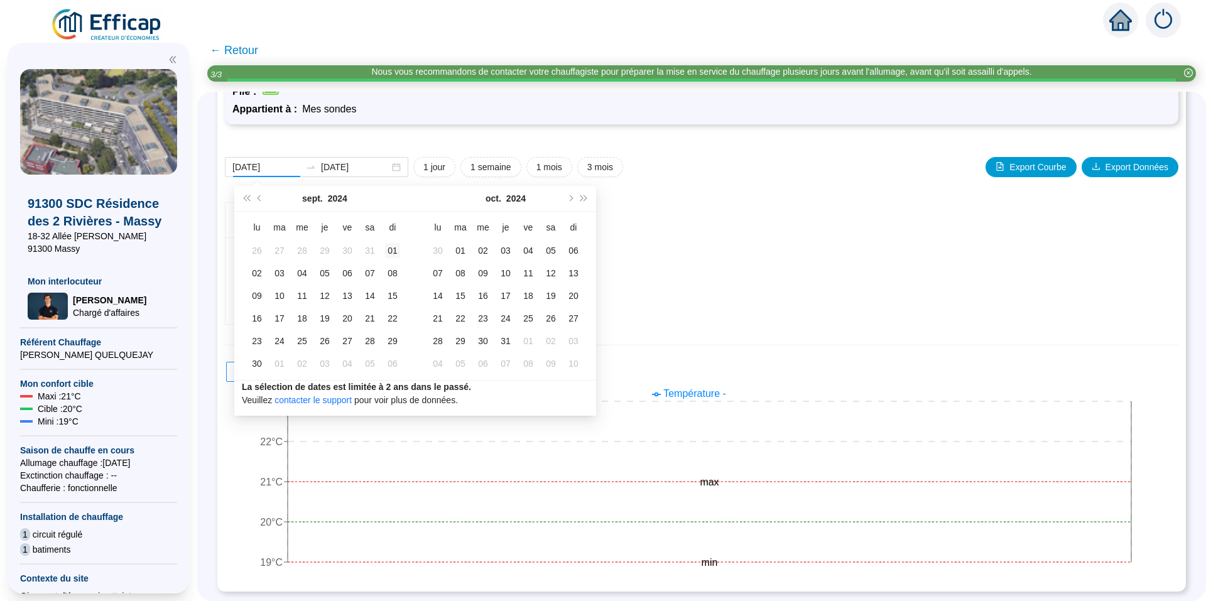
type input "[DATE]"
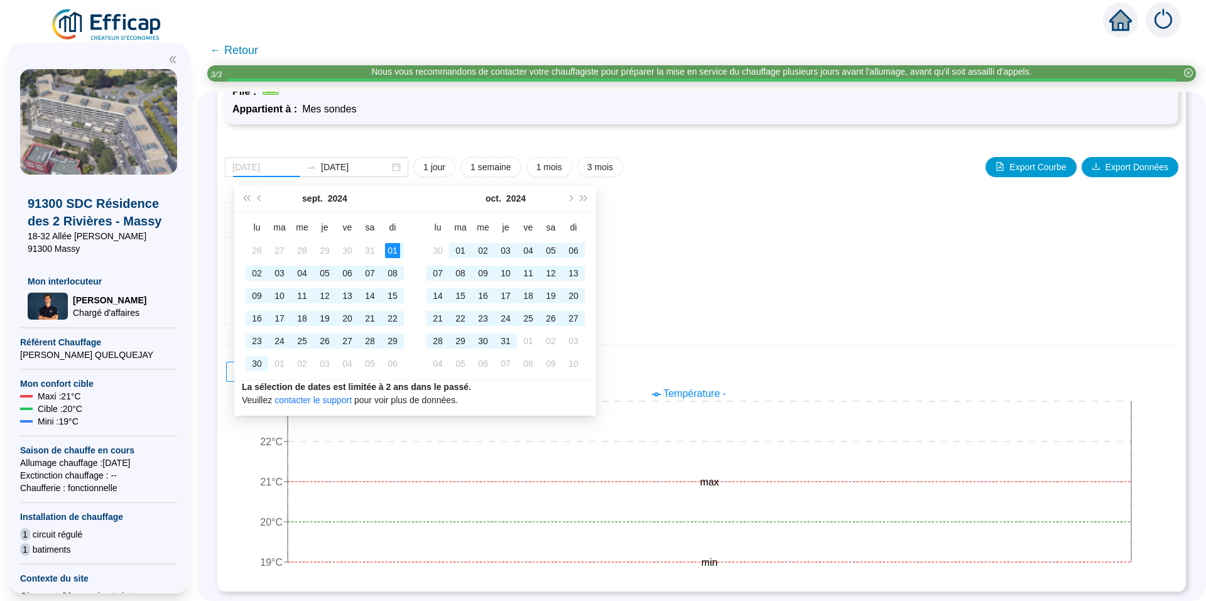
click at [394, 251] on div "01" at bounding box center [392, 250] width 15 height 15
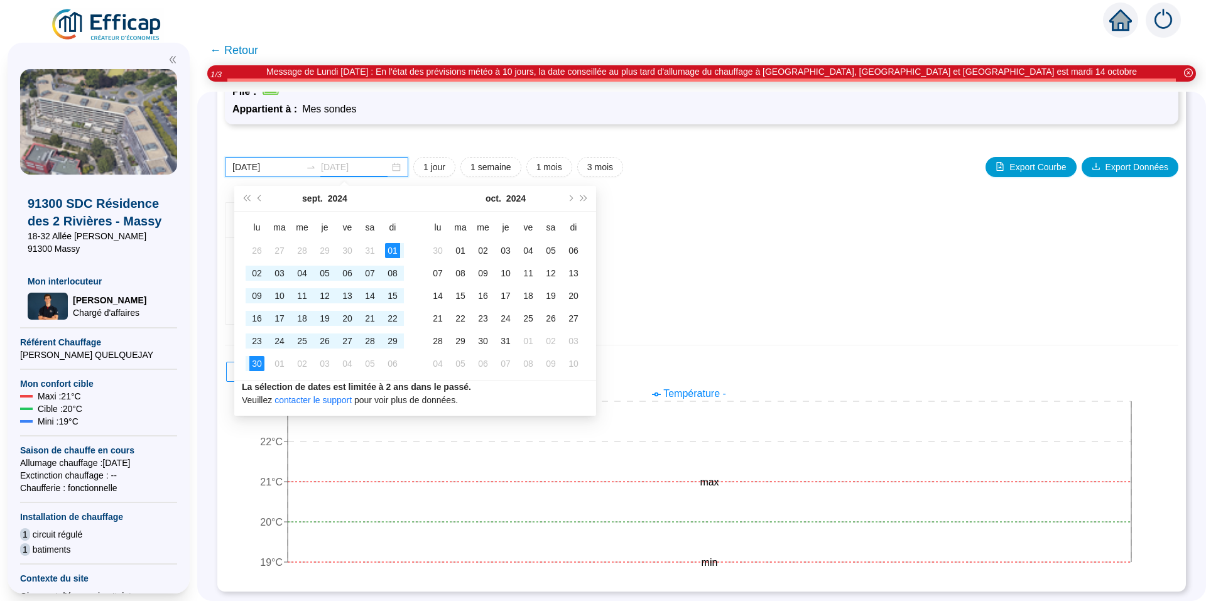
type input "[DATE]"
click at [256, 363] on div "30" at bounding box center [256, 363] width 15 height 15
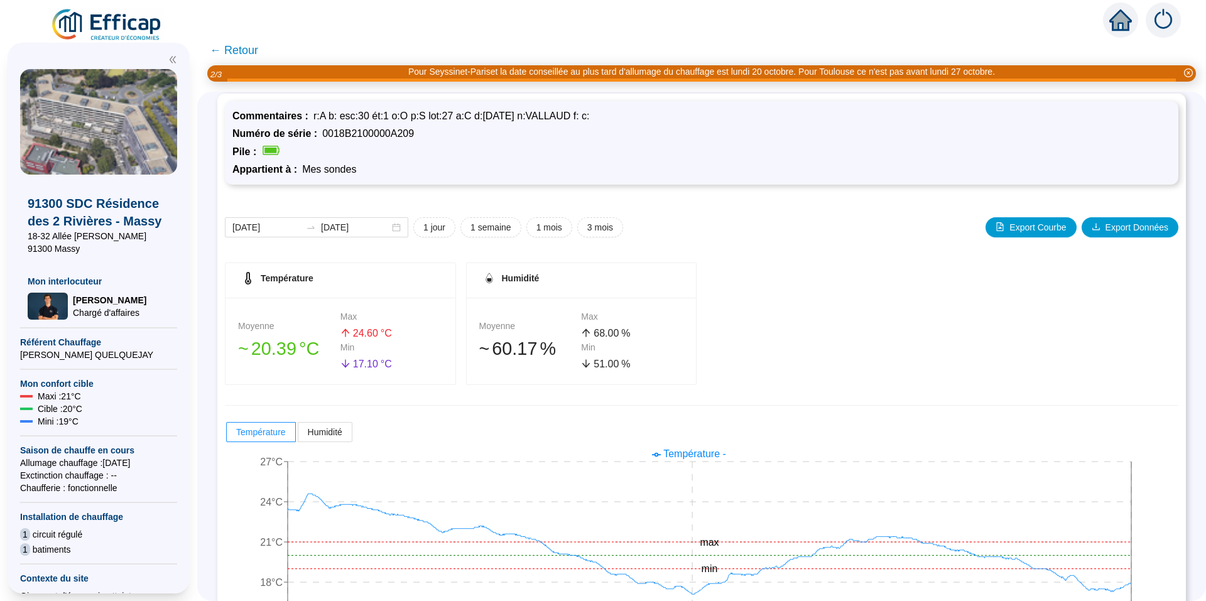
scroll to position [0, 0]
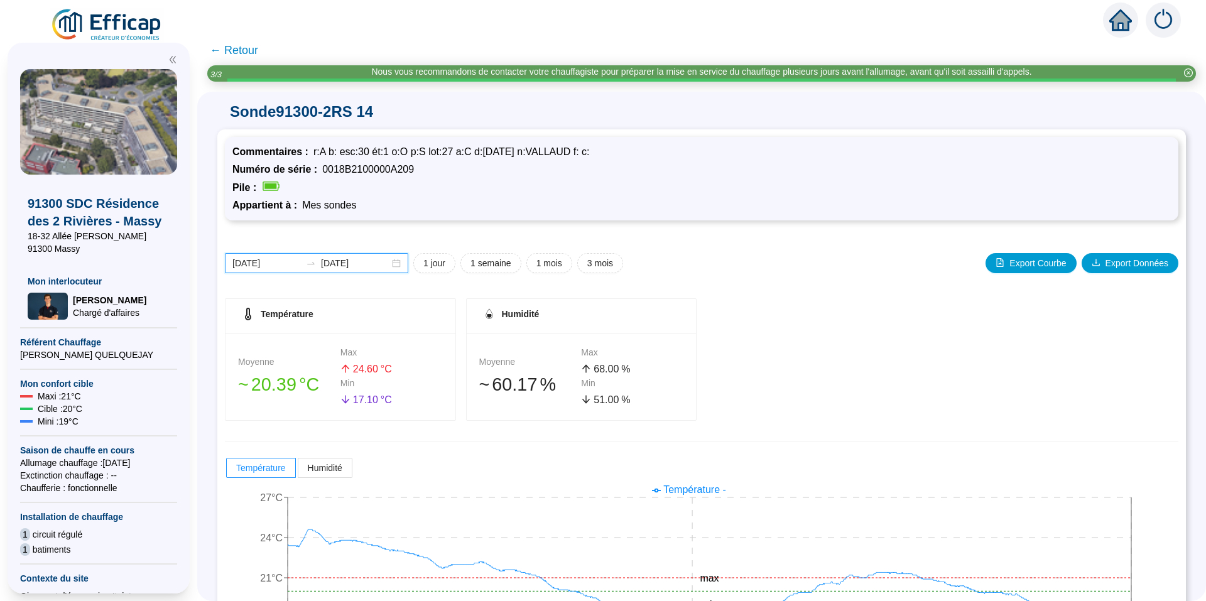
click at [262, 261] on input "[DATE]" at bounding box center [266, 263] width 68 height 13
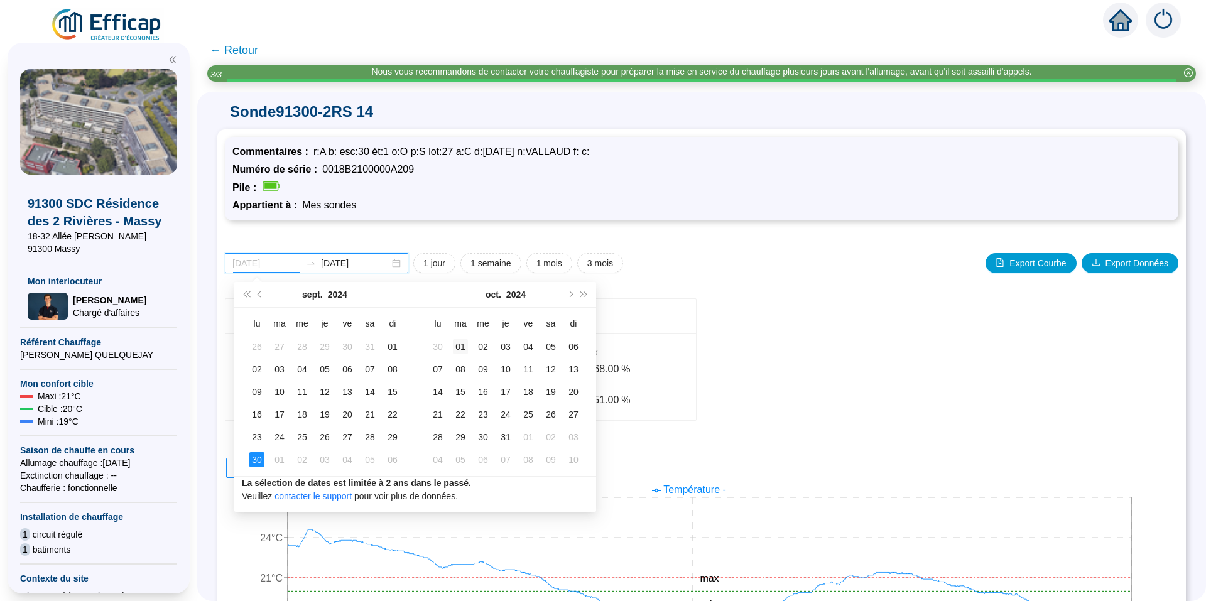
type input "[DATE]"
click at [461, 344] on div "01" at bounding box center [460, 346] width 15 height 15
click at [569, 294] on span "Mois suivant (PageDown)" at bounding box center [570, 294] width 6 height 6
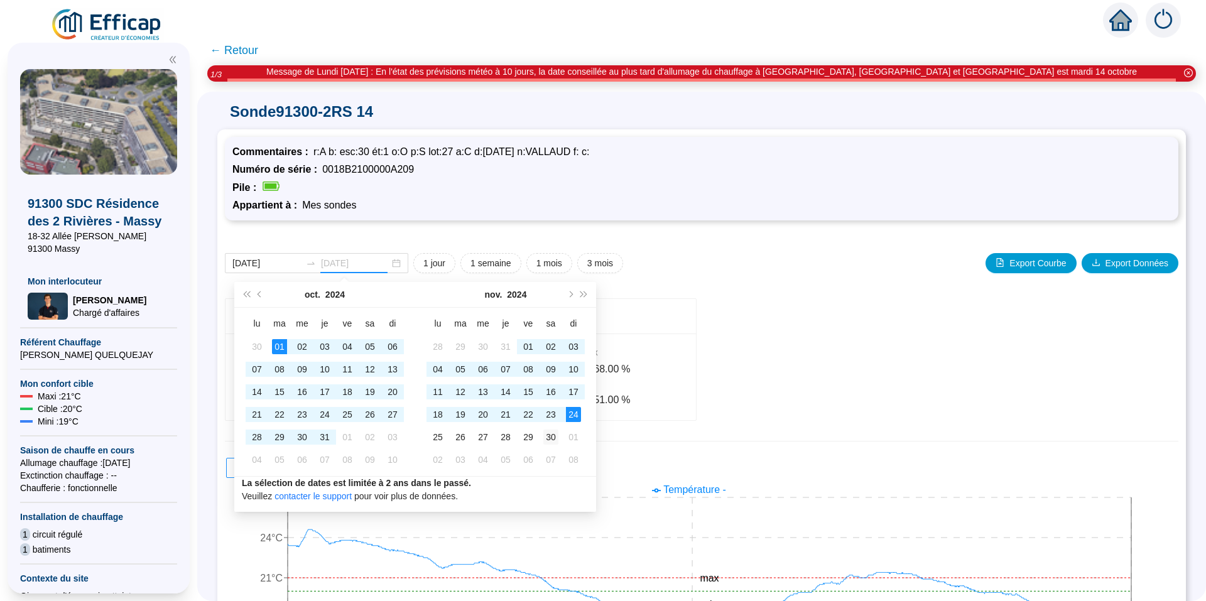
type input "[DATE]"
click at [548, 436] on div "30" at bounding box center [550, 437] width 15 height 15
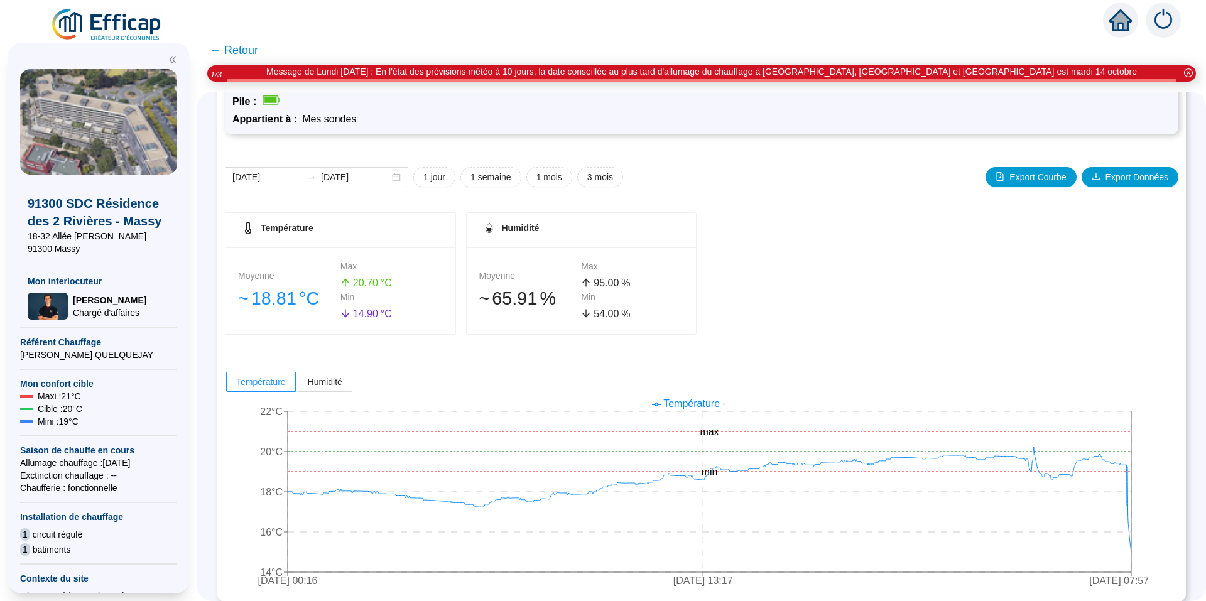
scroll to position [96, 0]
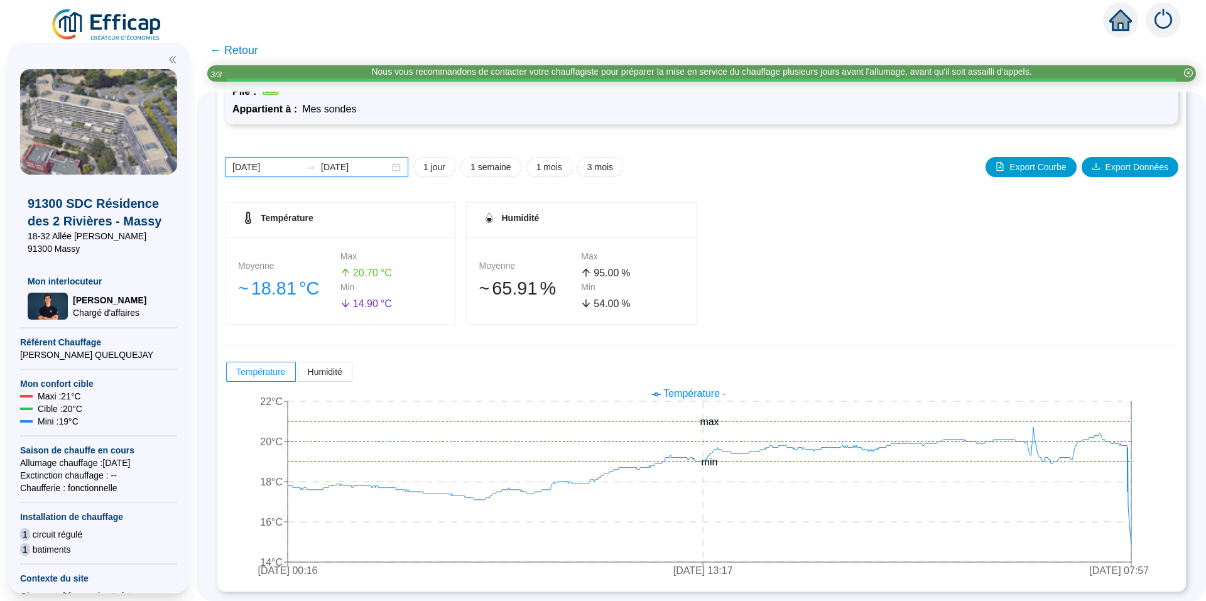
click at [267, 165] on input "[DATE]" at bounding box center [266, 167] width 68 height 13
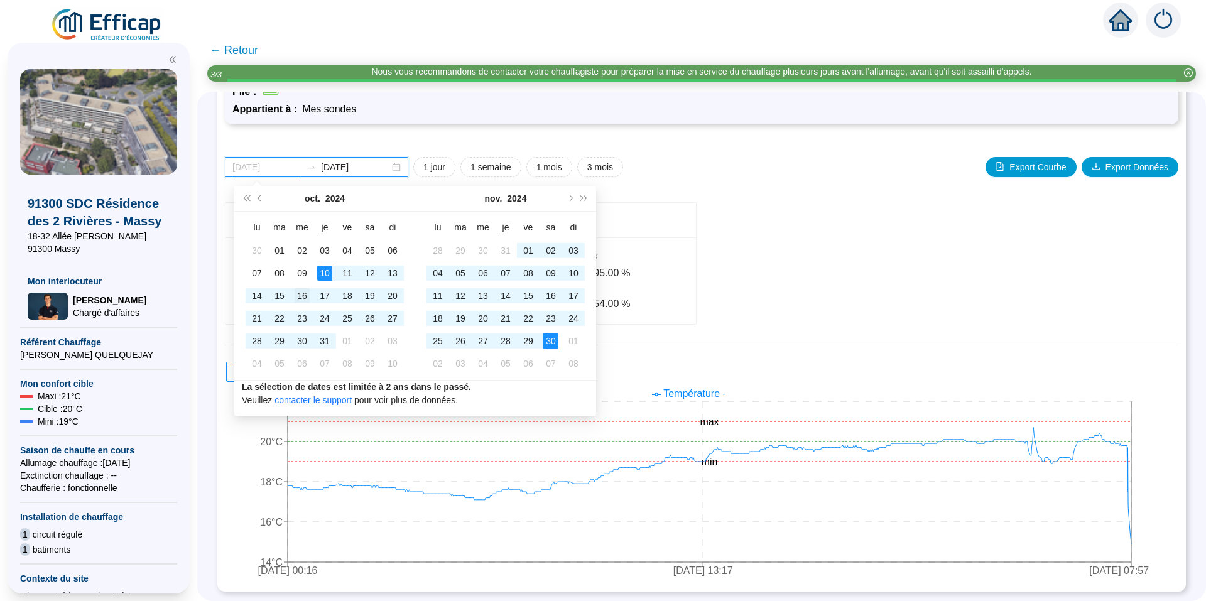
type input "[DATE]"
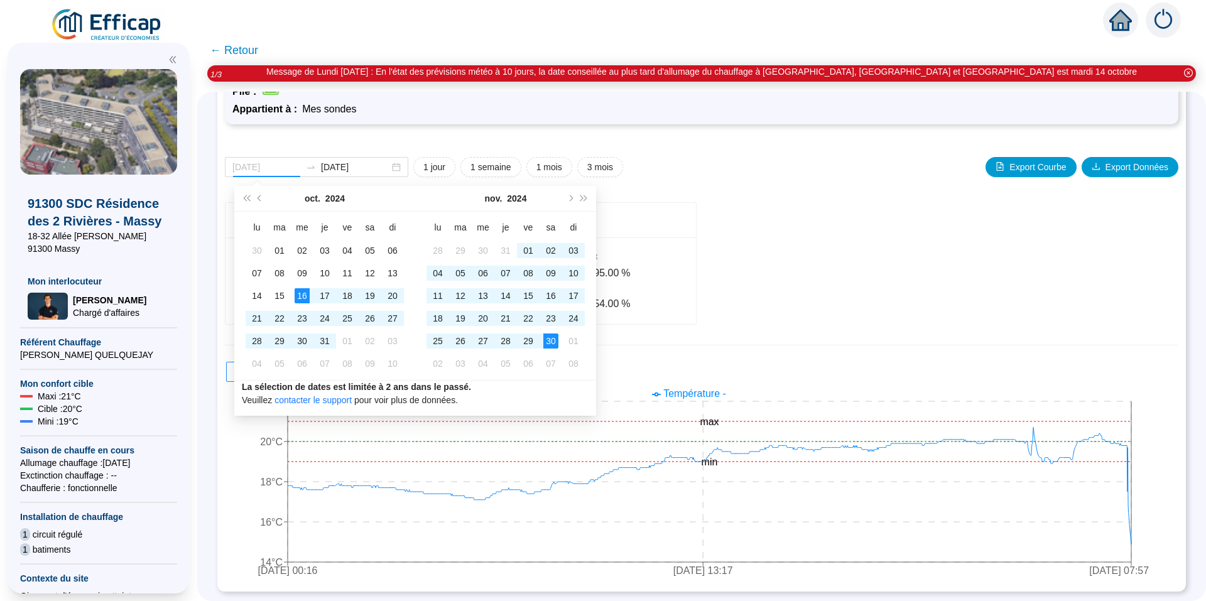
click at [303, 295] on div "16" at bounding box center [302, 295] width 15 height 15
type input "[DATE]"
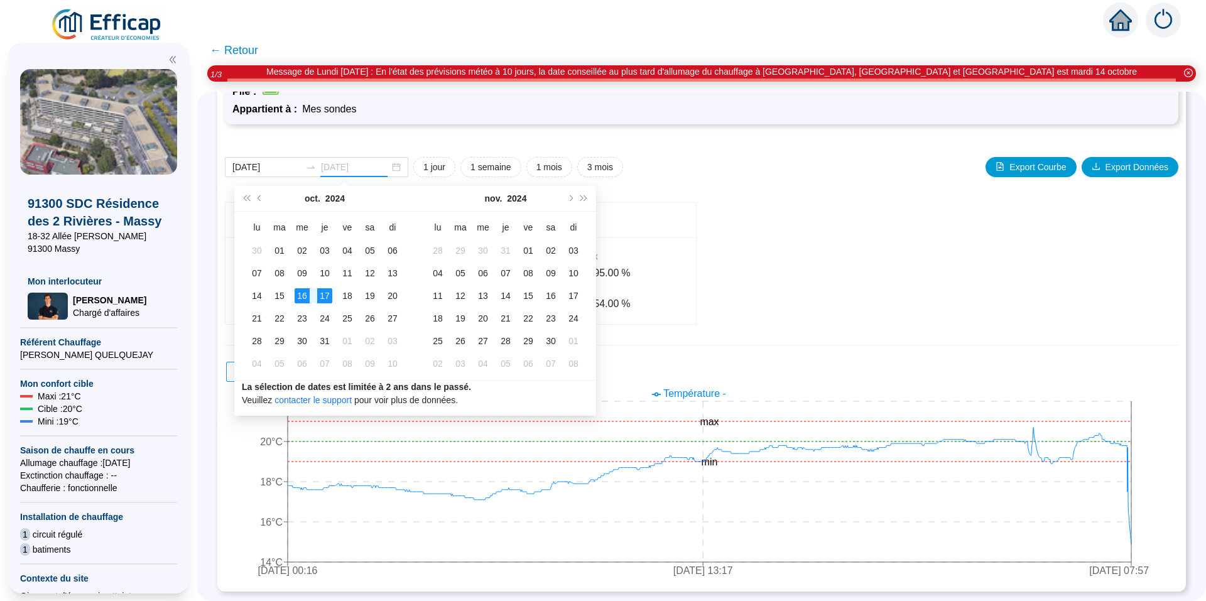
click at [327, 295] on div "17" at bounding box center [324, 295] width 15 height 15
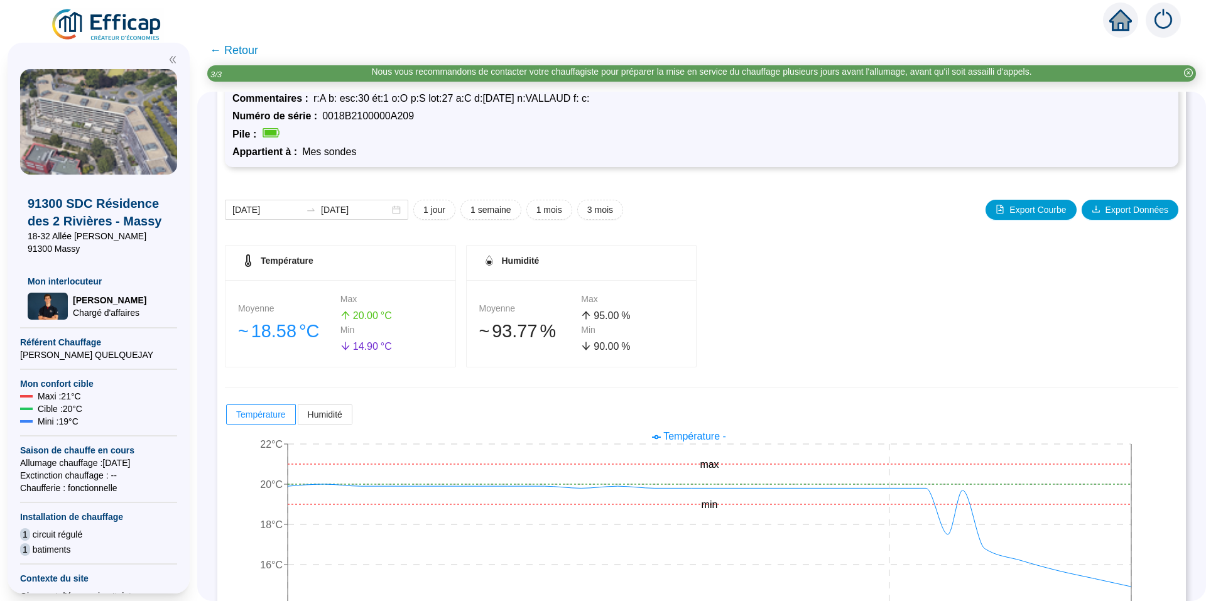
scroll to position [0, 0]
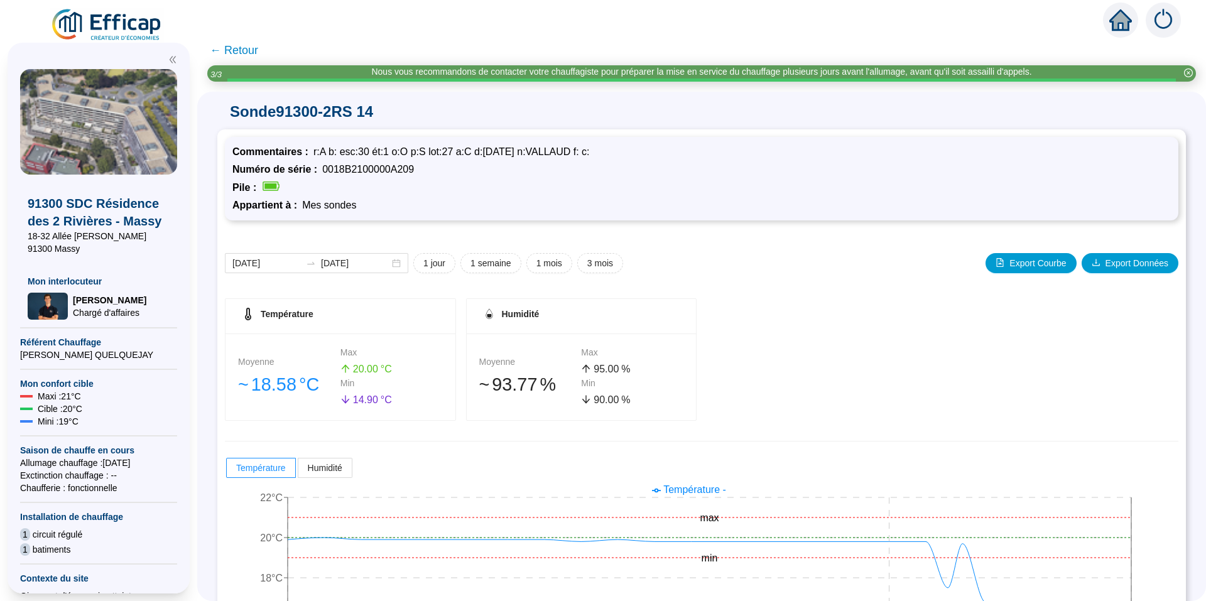
click at [239, 50] on span "← Retour" at bounding box center [234, 50] width 48 height 18
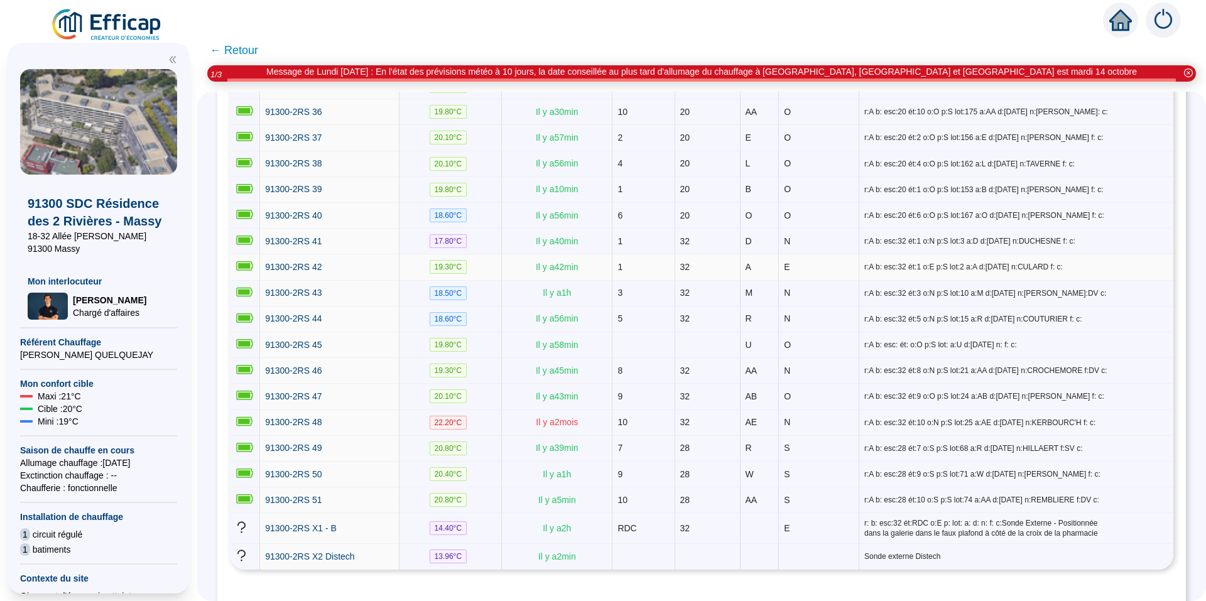
scroll to position [1144, 0]
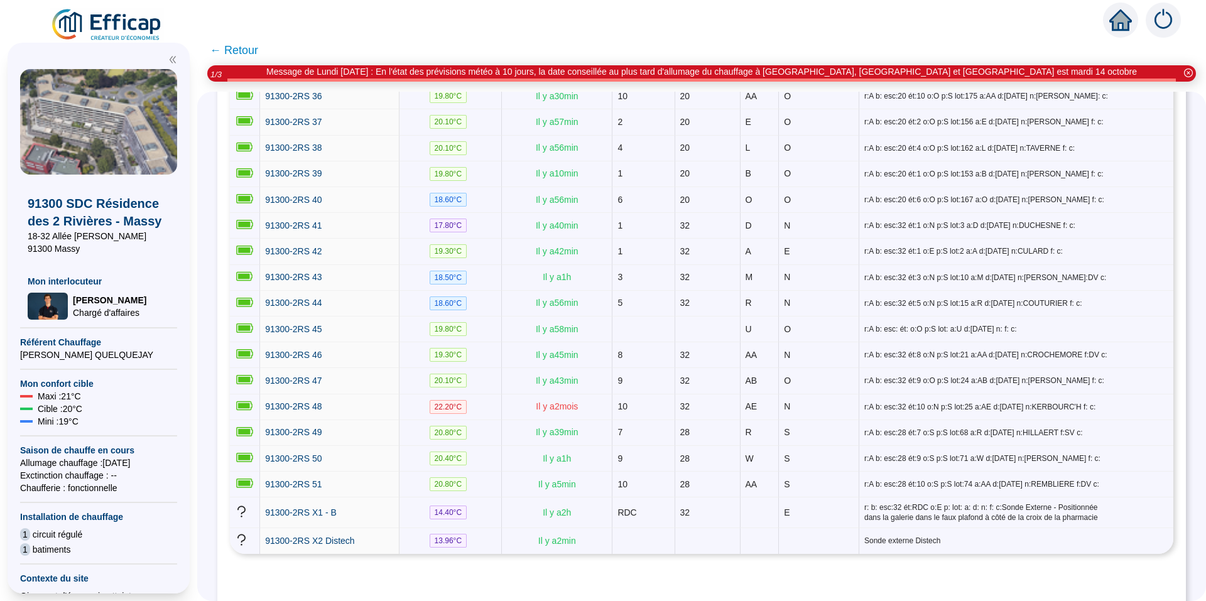
click at [239, 49] on span "← Retour" at bounding box center [234, 50] width 48 height 18
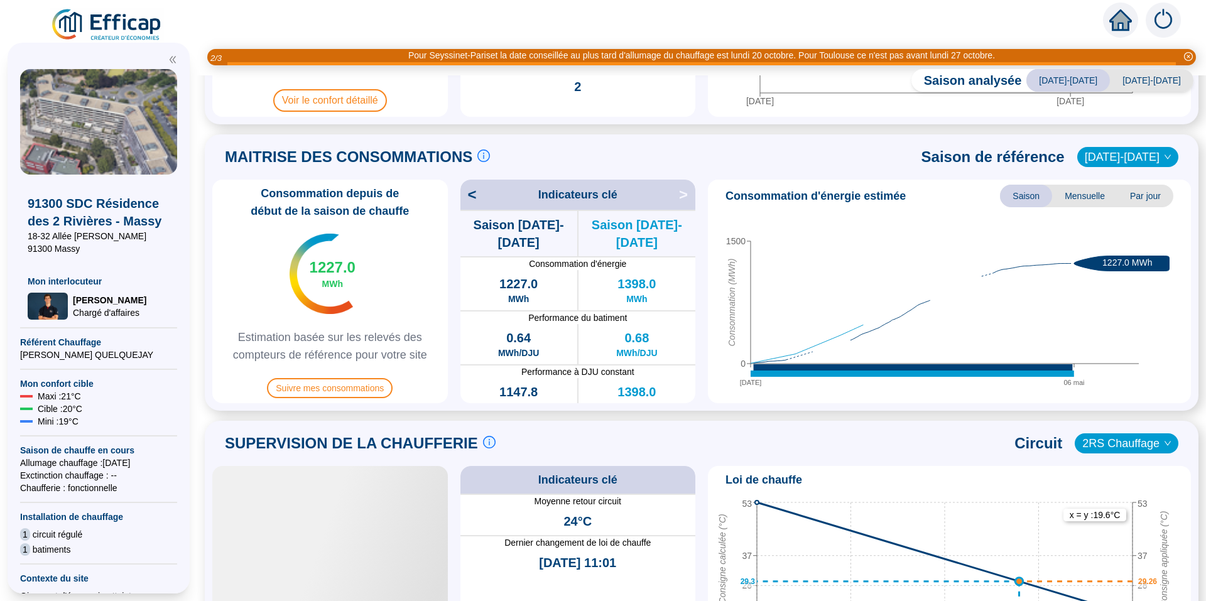
scroll to position [377, 0]
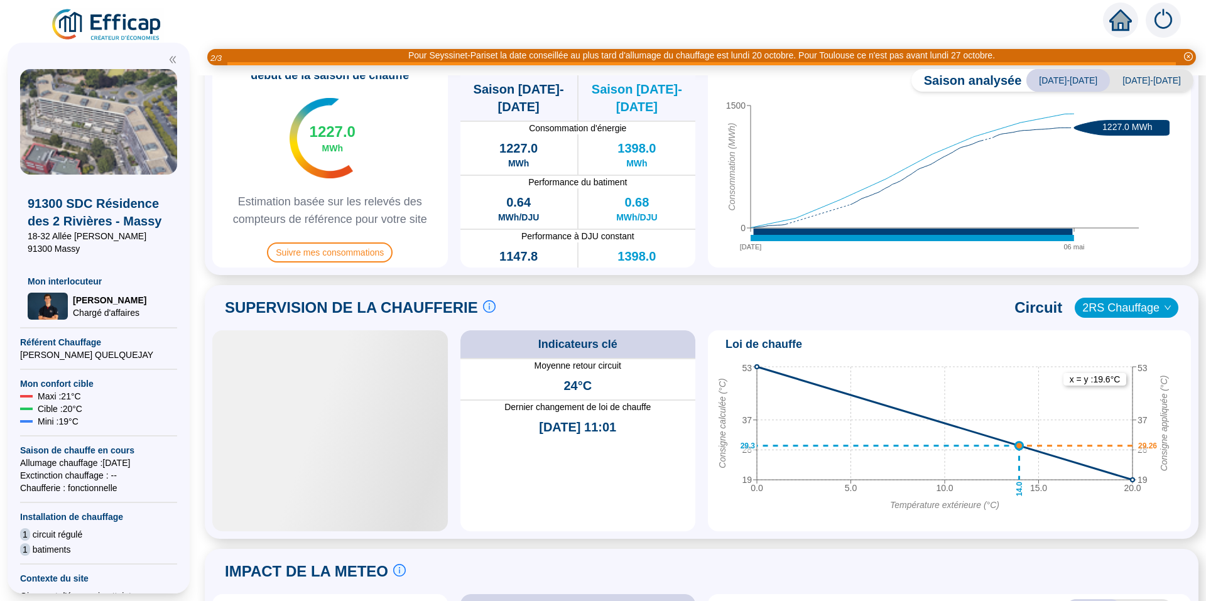
click at [1160, 73] on span "[DATE]-[DATE]" at bounding box center [1152, 80] width 84 height 23
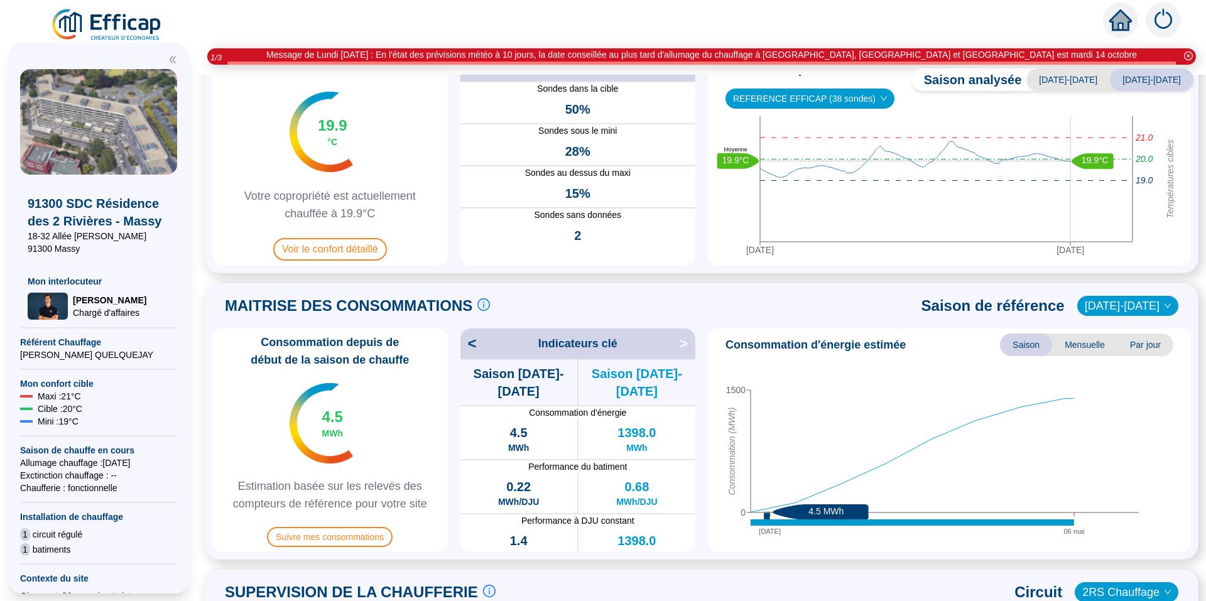
scroll to position [63, 0]
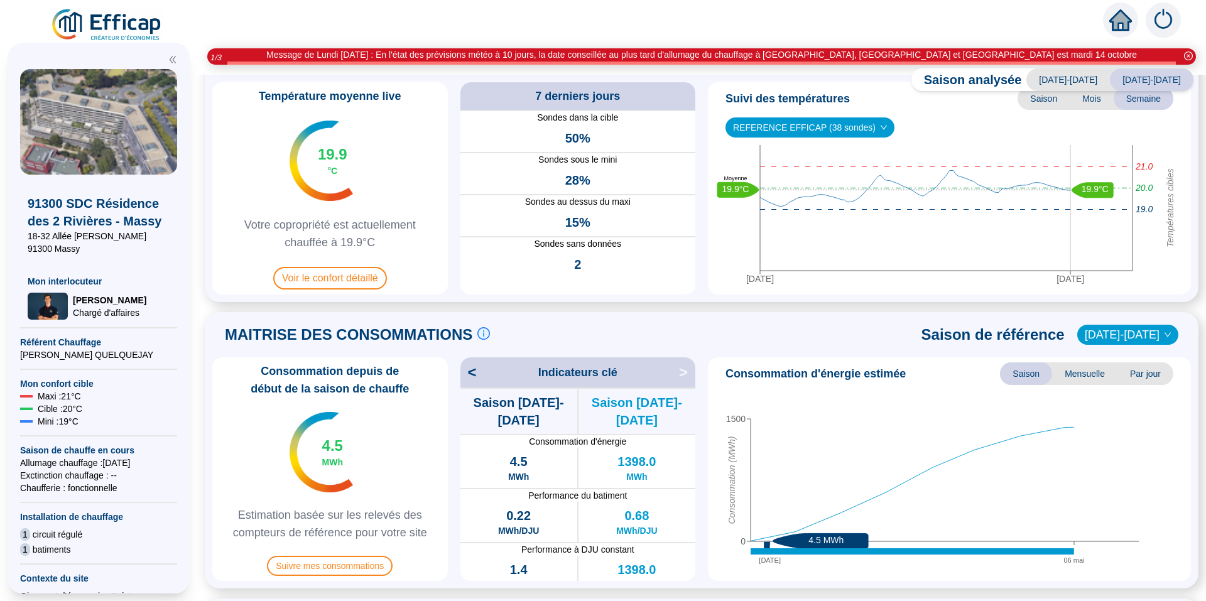
click at [1085, 101] on span "Mois" at bounding box center [1092, 98] width 44 height 23
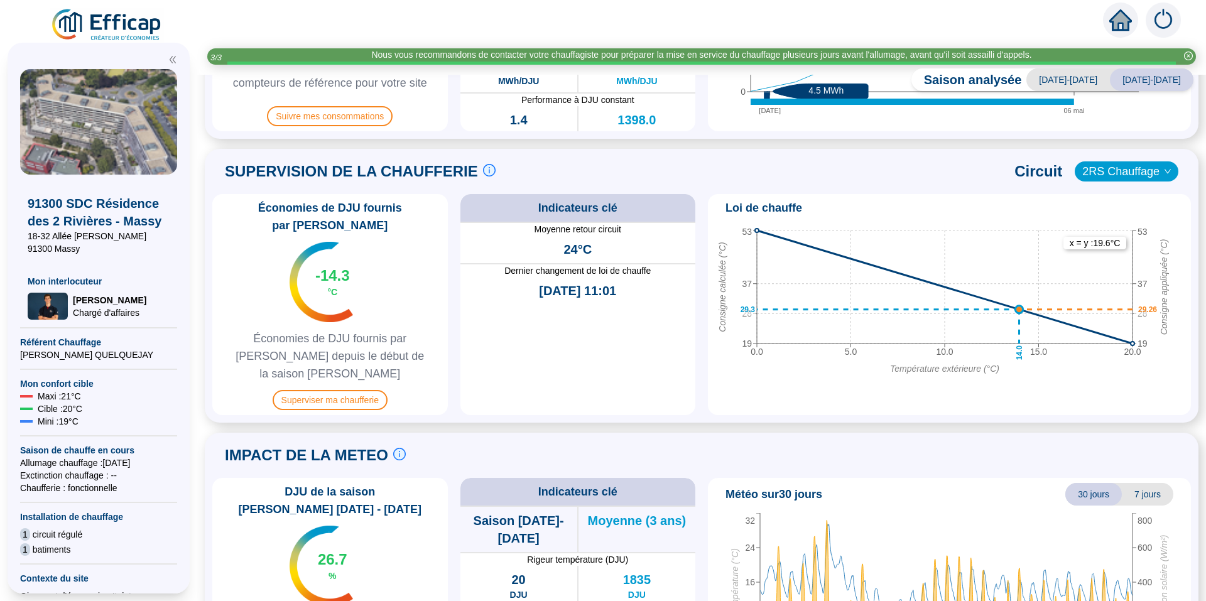
scroll to position [565, 0]
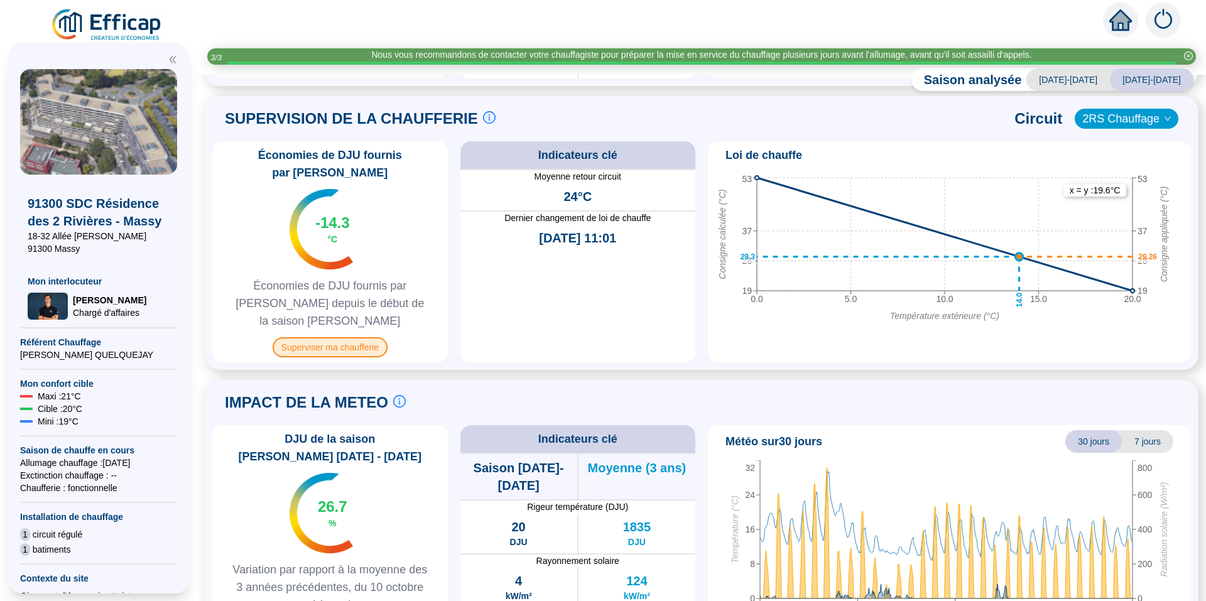
click at [388, 337] on span "Superviser ma chaufferie" at bounding box center [330, 347] width 115 height 20
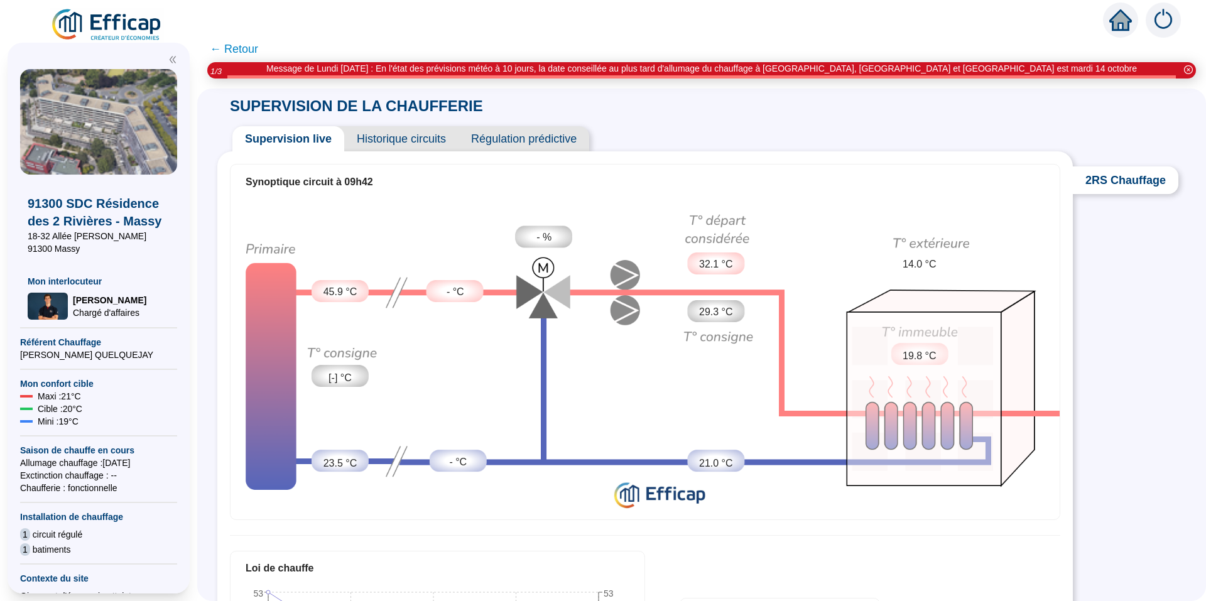
click at [425, 141] on span "Historique circuits" at bounding box center [401, 138] width 114 height 25
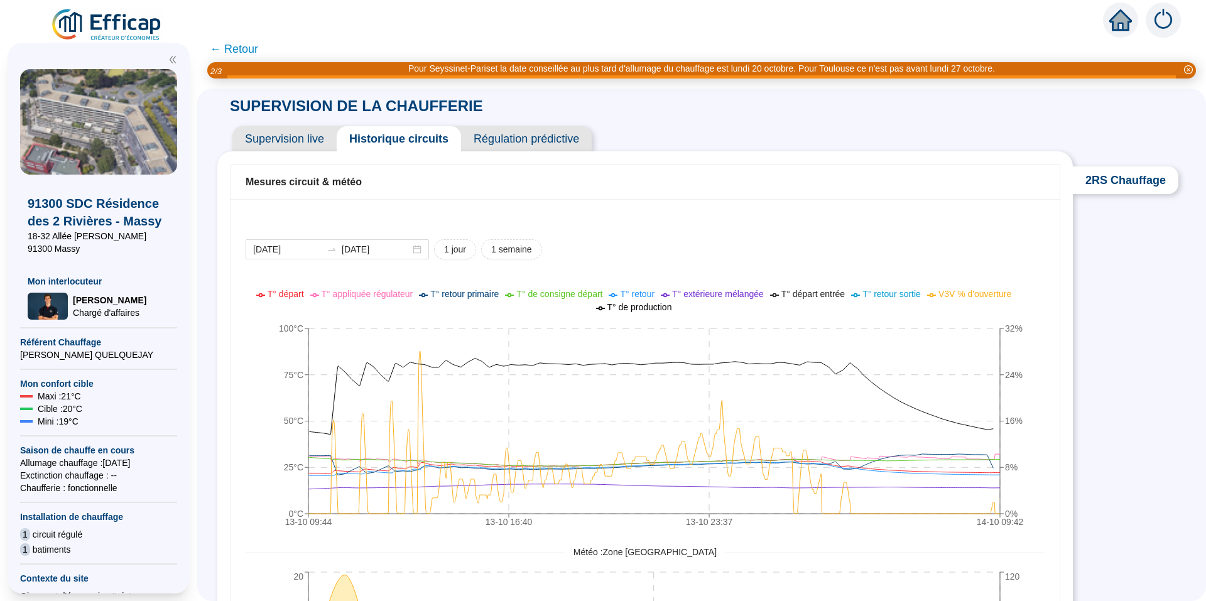
click at [242, 46] on span "← Retour" at bounding box center [234, 49] width 48 height 18
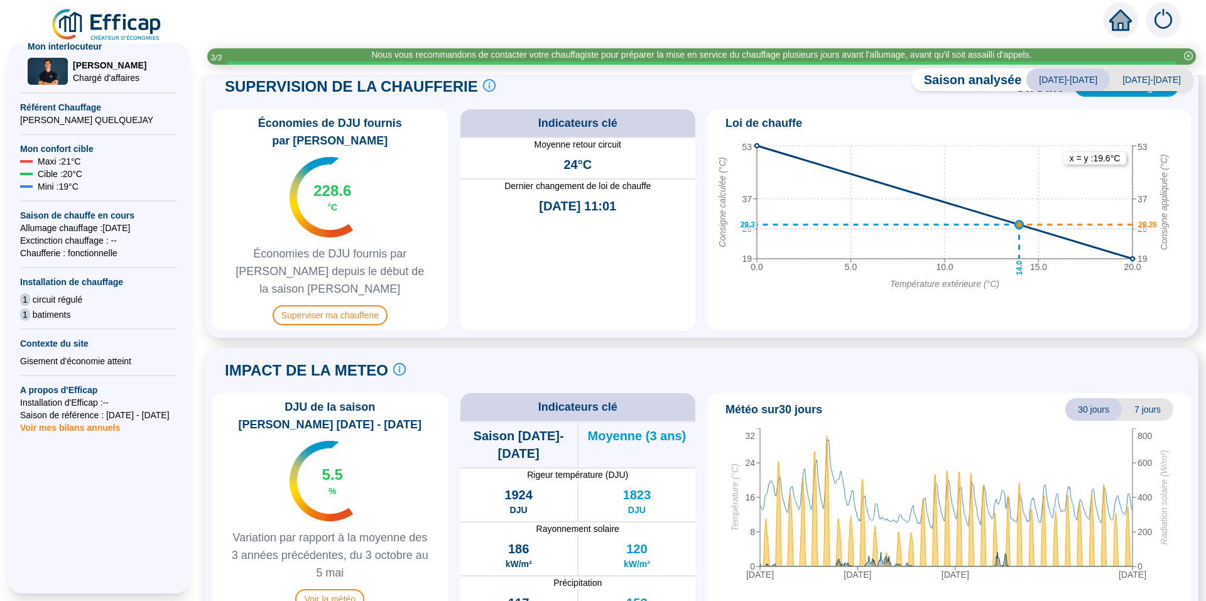
scroll to position [236, 0]
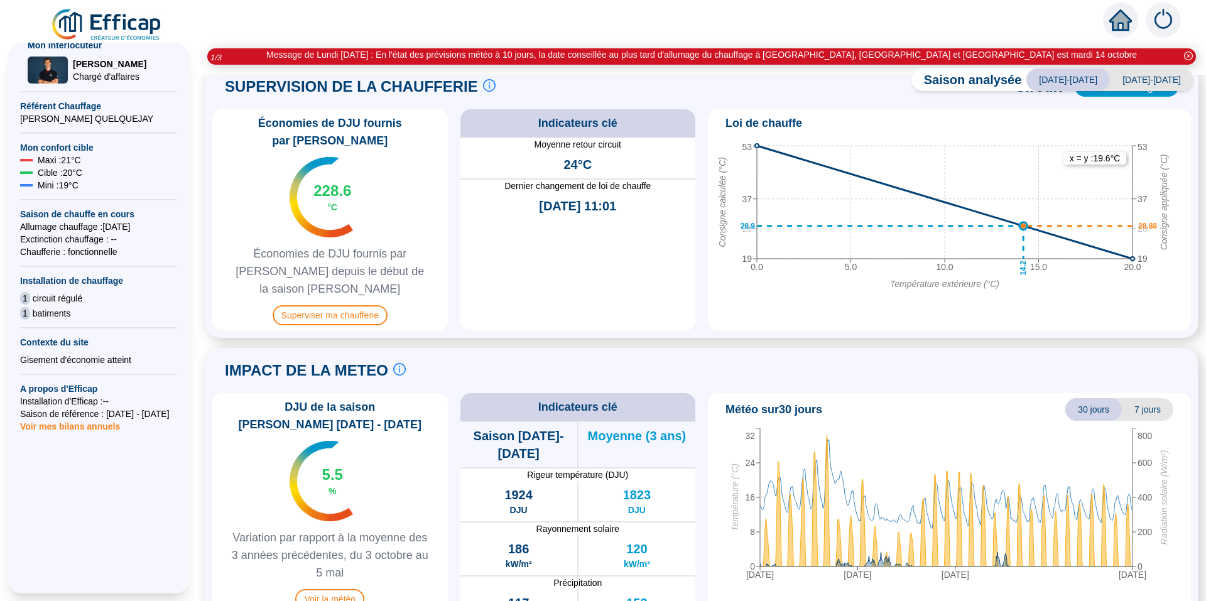
click at [1165, 23] on img at bounding box center [1163, 20] width 35 height 35
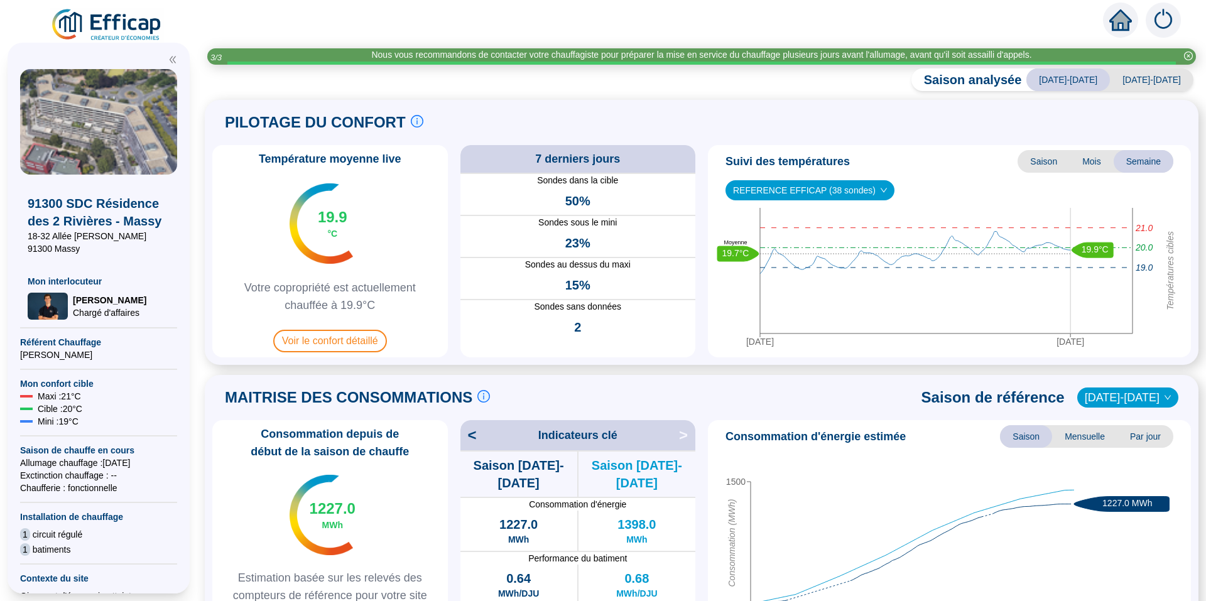
drag, startPoint x: 1151, startPoint y: 77, endPoint x: 1149, endPoint y: 116, distance: 38.4
click at [1151, 77] on span "[DATE]-[DATE]" at bounding box center [1152, 79] width 84 height 23
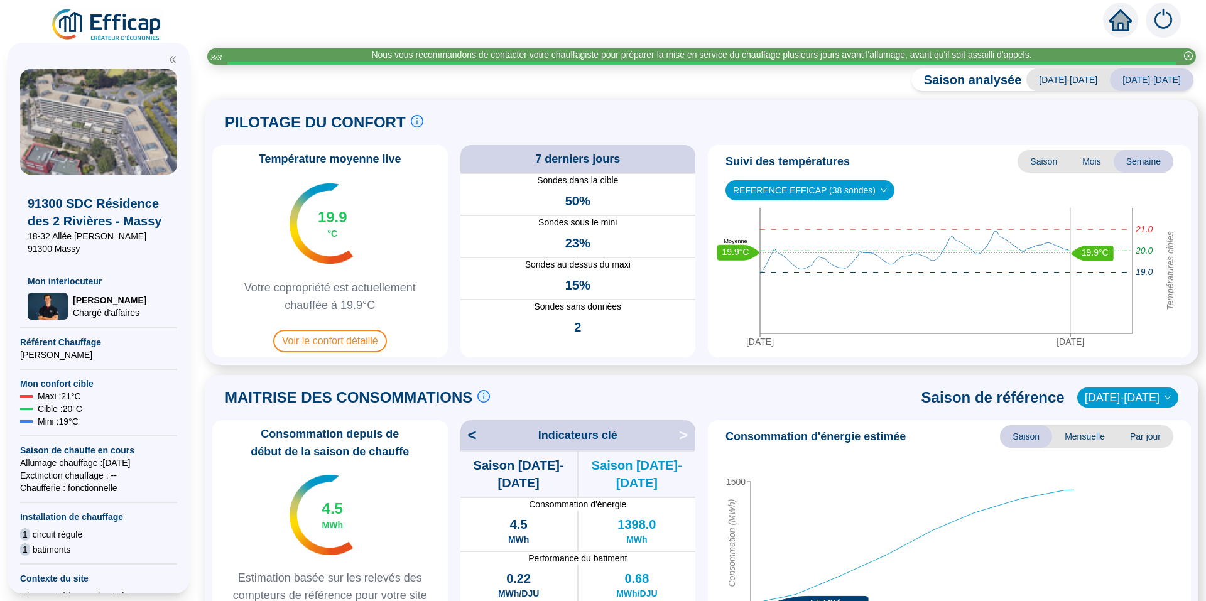
click at [1140, 109] on div "PILOTAGE DU CONFORT Le pilotage du confort est fondamental pour le confort de t…" at bounding box center [701, 122] width 979 height 30
